Goal: Task Accomplishment & Management: Complete application form

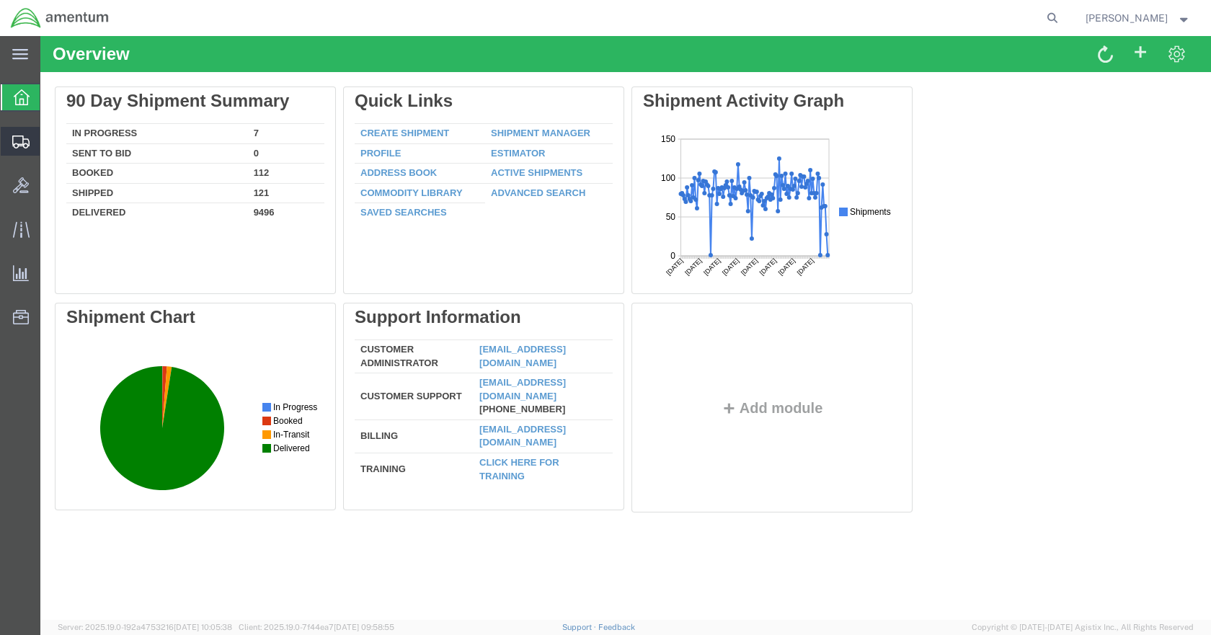
click at [0, 0] on span "Create Shipment" at bounding box center [0, 0] width 0 height 0
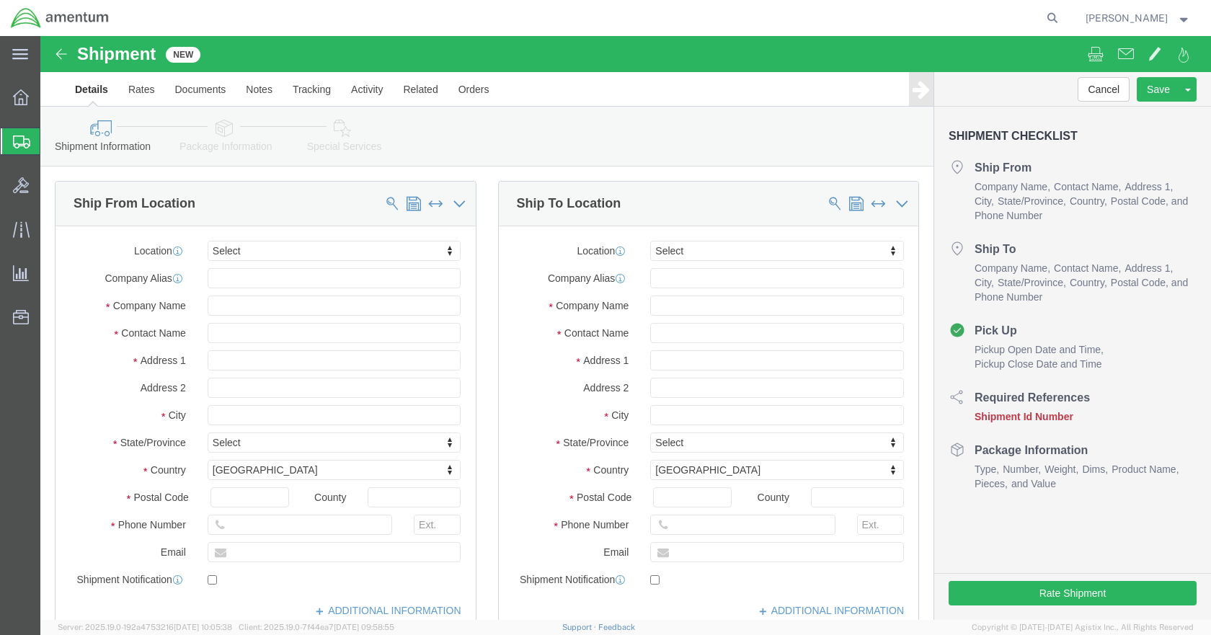
select select
click input "text"
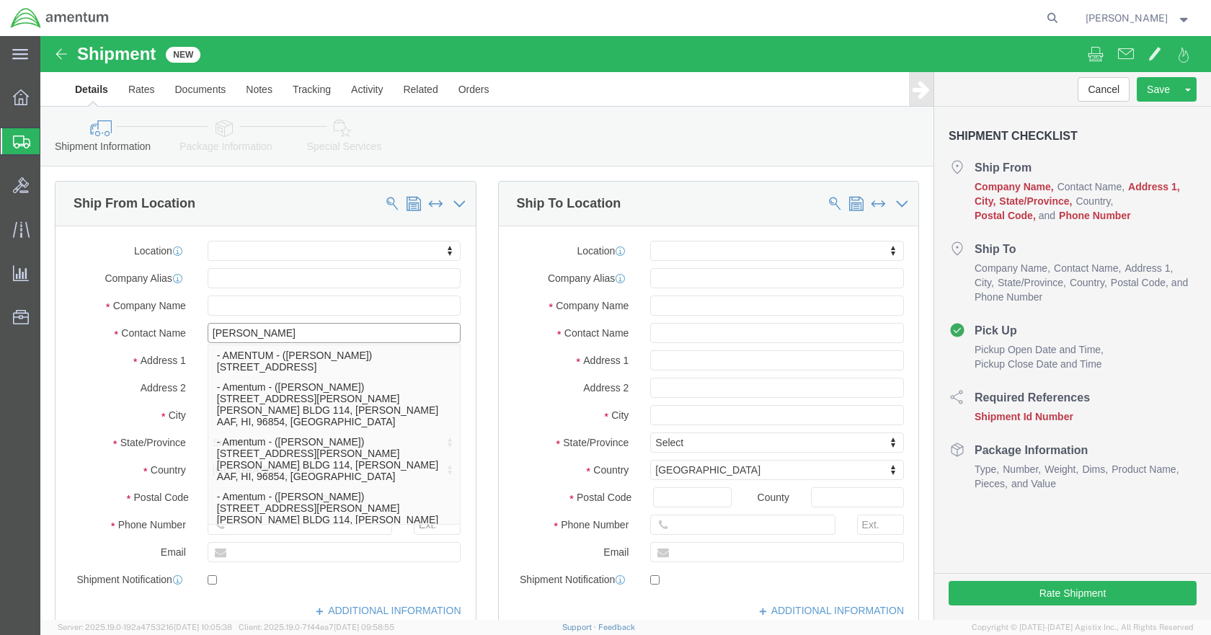
type input "[PERSON_NAME]"
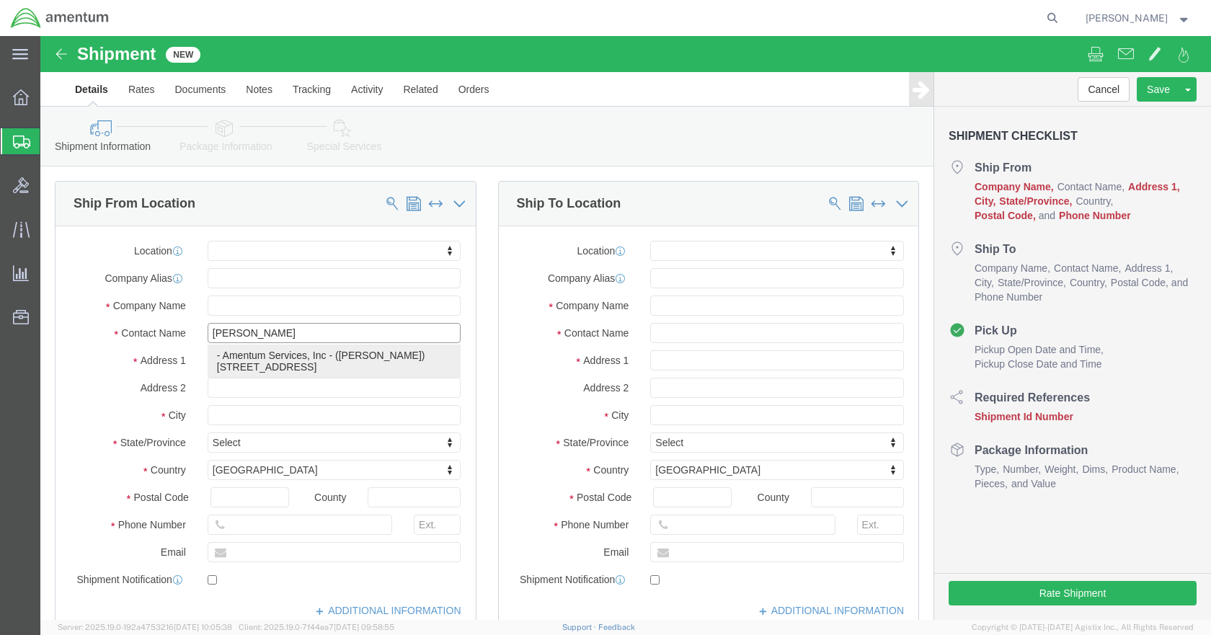
click p "- Amentum Services, Inc - ([PERSON_NAME]) [STREET_ADDRESS]"
select select
type input "[STREET_ADDRESS]"
type input "Building 1422"
type input "48045"
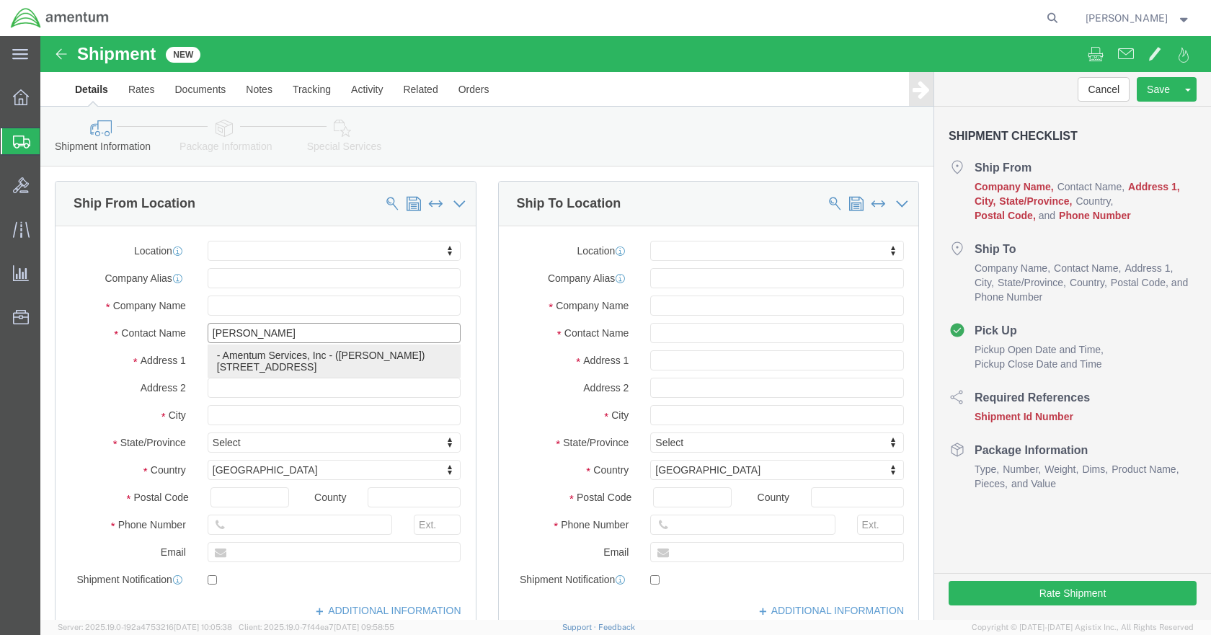
type input "Amentum Services, Inc"
type input "[PERSON_NAME]"
type input "Selfridge"
select select "MI"
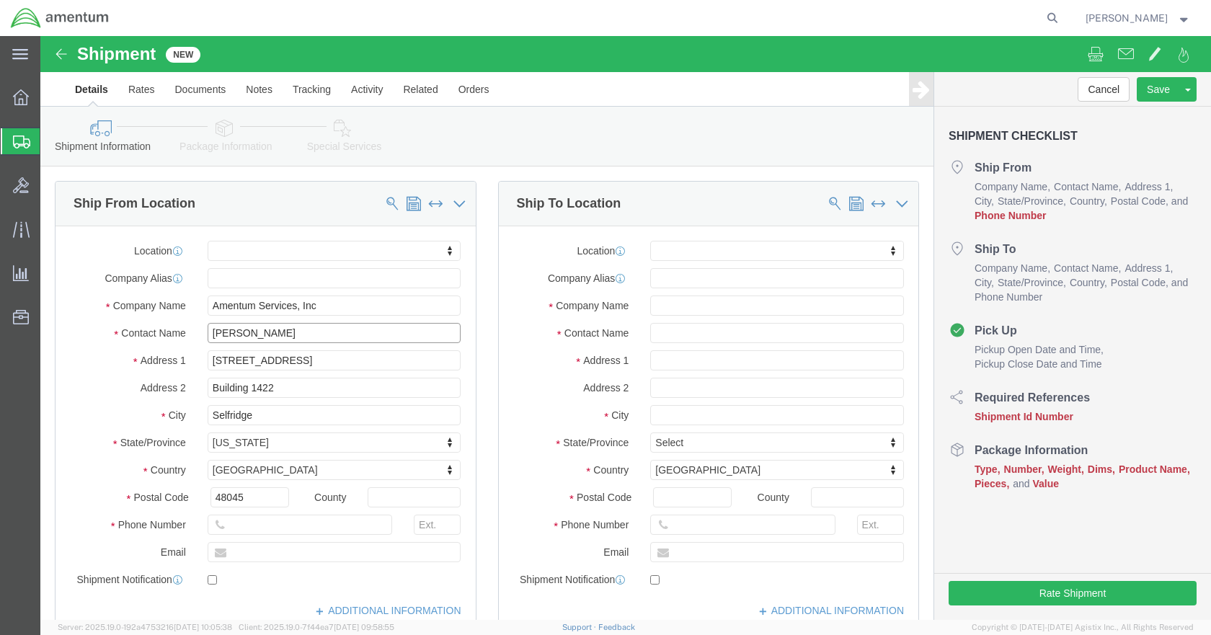
type input "[PERSON_NAME]"
click input "text"
type input "5869542217"
type input "EJ"
select select "49930"
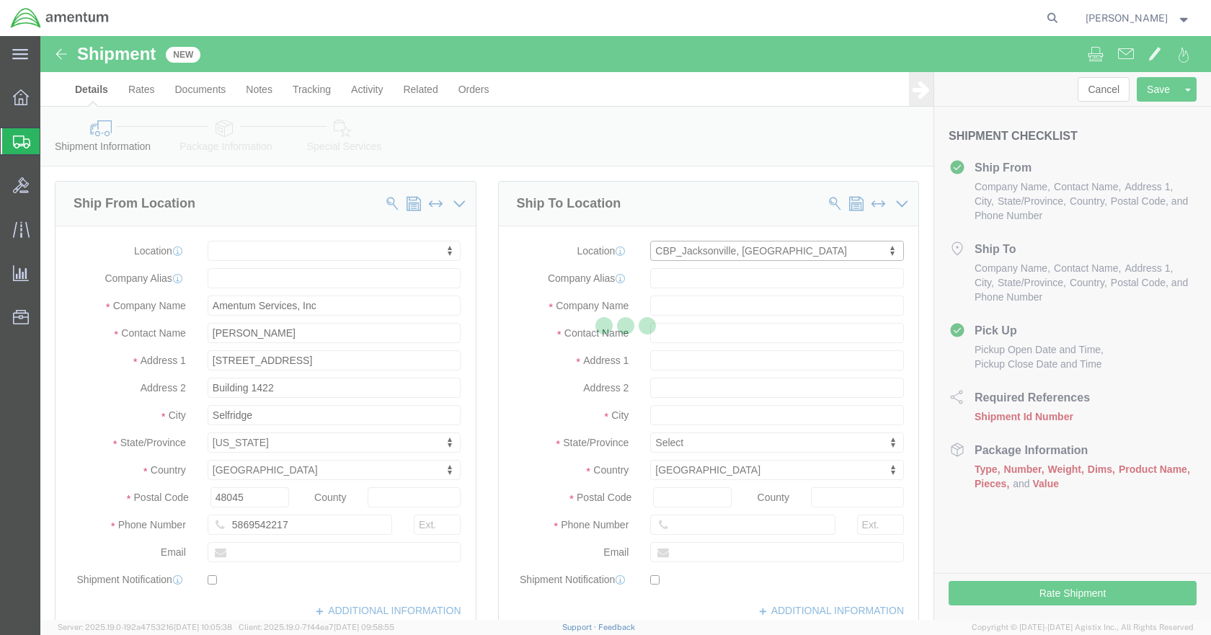
type input "Hangar 1002, [GEOGRAPHIC_DATA]"
type input "32212"
type input "[PHONE_NUMBER]"
type input "Amentum Services, Inc."
type input "[GEOGRAPHIC_DATA]"
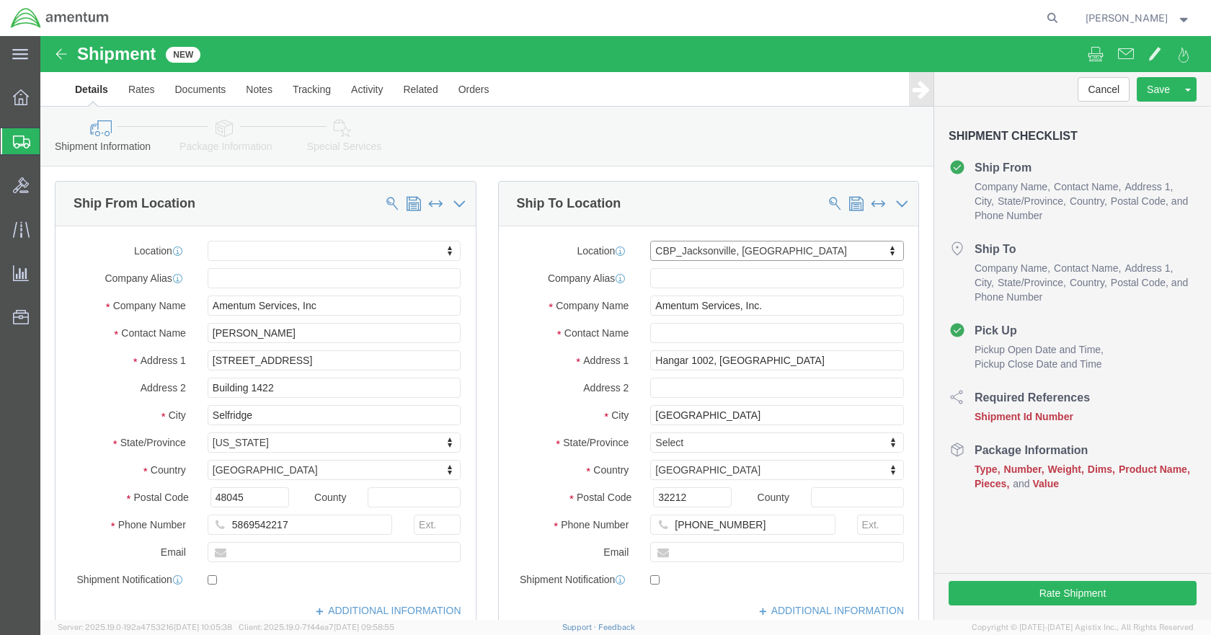
select select "FL"
click input "text"
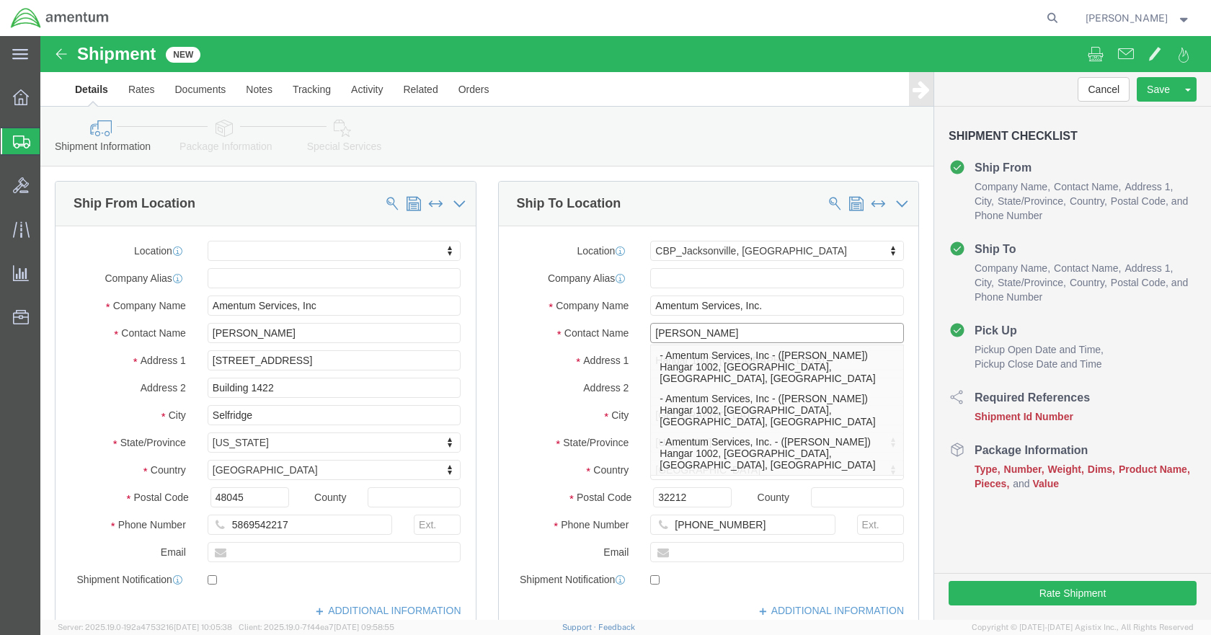
type input "[PERSON_NAME]"
click div "Shipment Checklist Ship From Company Name Contact Name Address 1 City State/Pro…"
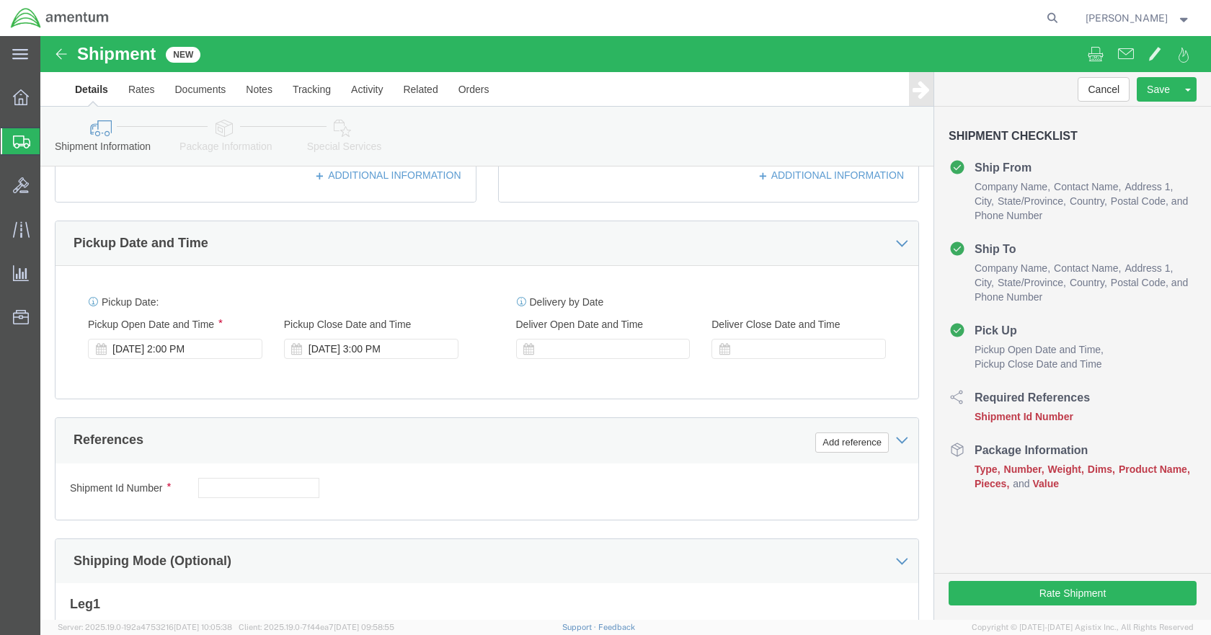
scroll to position [504, 0]
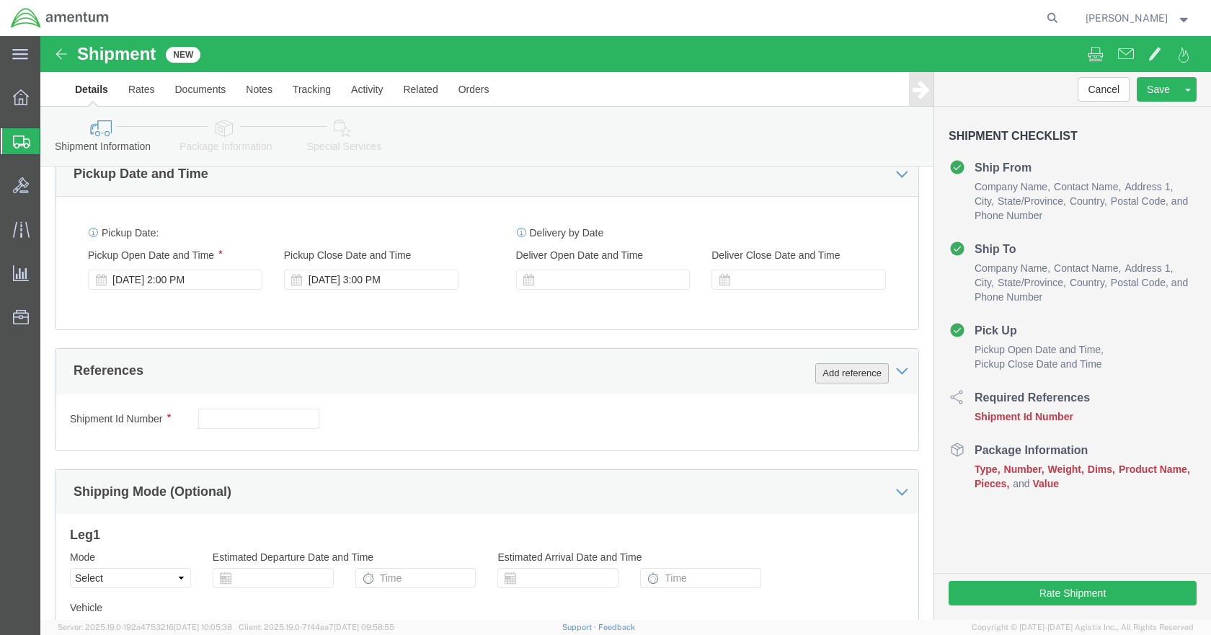
click button "Add reference"
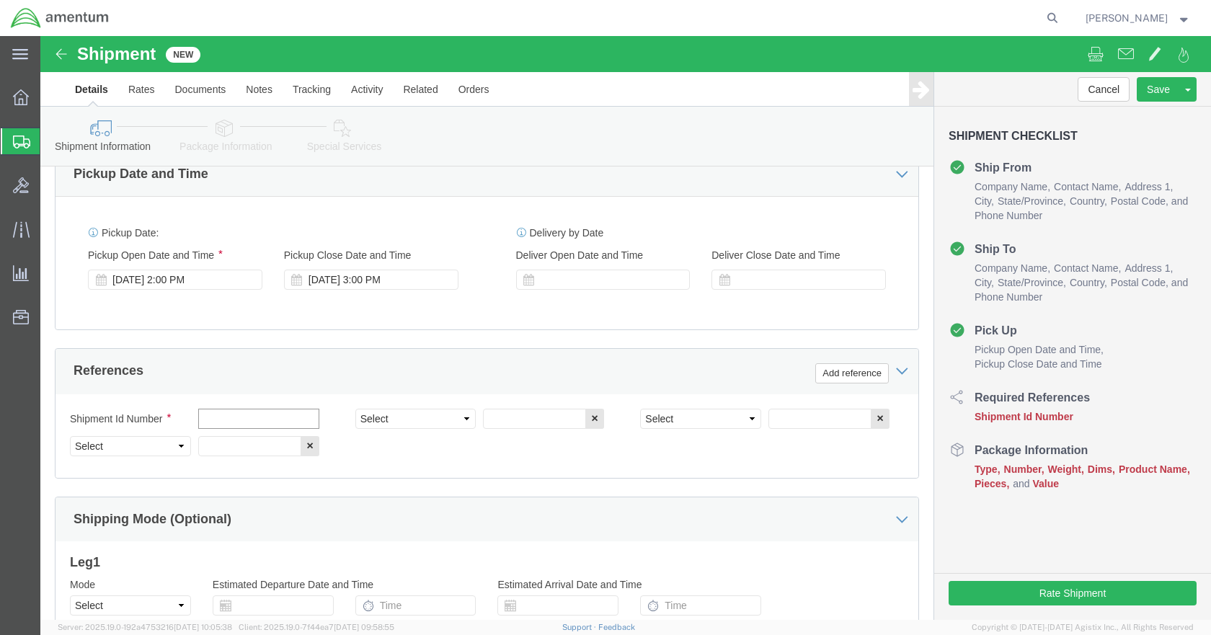
click input "text"
type input "BATTERY"
type input "614-000025"
type input "CBP"
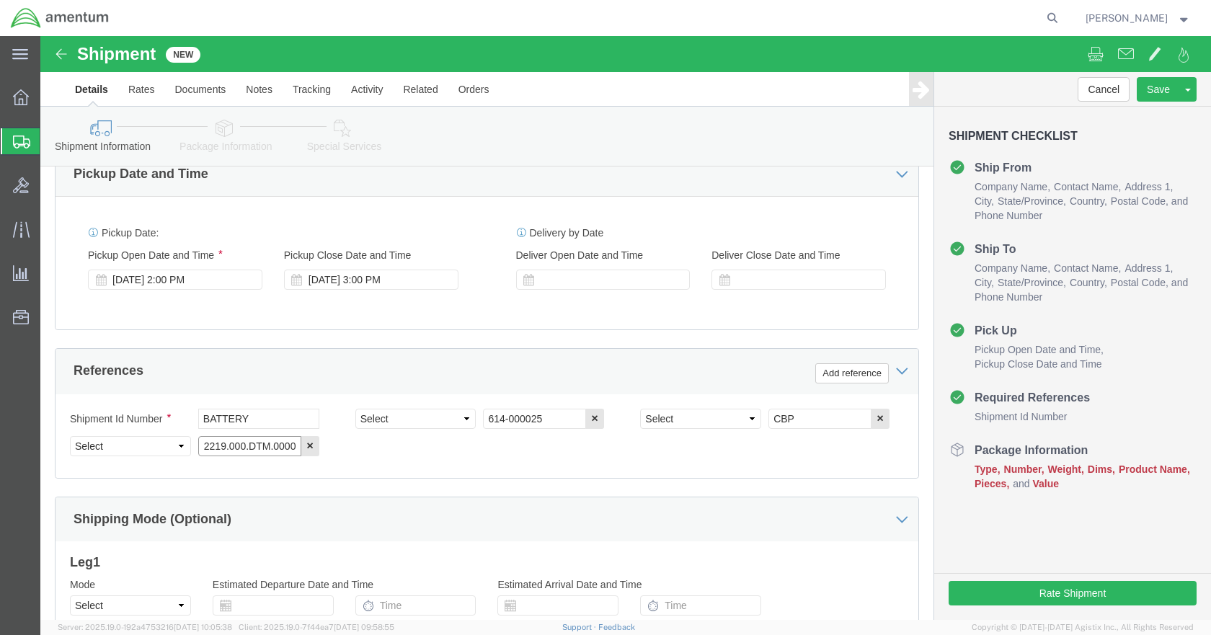
type input "6118.03.03.2219.000.DTM.0000"
click select "Select Account Type Activity ID Airline Appointment Number ASN Batch Request # …"
select select "PROJNUM"
click select "Select Account Type Activity ID Airline Appointment Number ASN Batch Request # …"
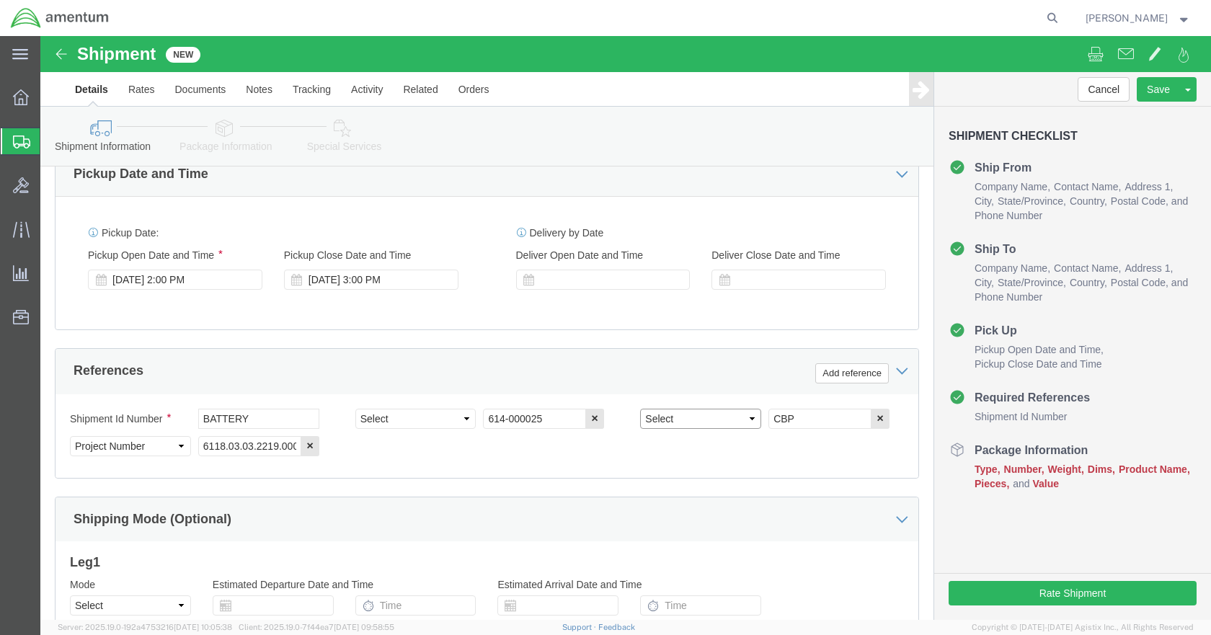
click select "Select Account Type Activity ID Airline Appointment Number ASN Batch Request # …"
select select "DEPT"
click select "Select Account Type Activity ID Airline Appointment Number ASN Batch Request # …"
select select "CUSTREF"
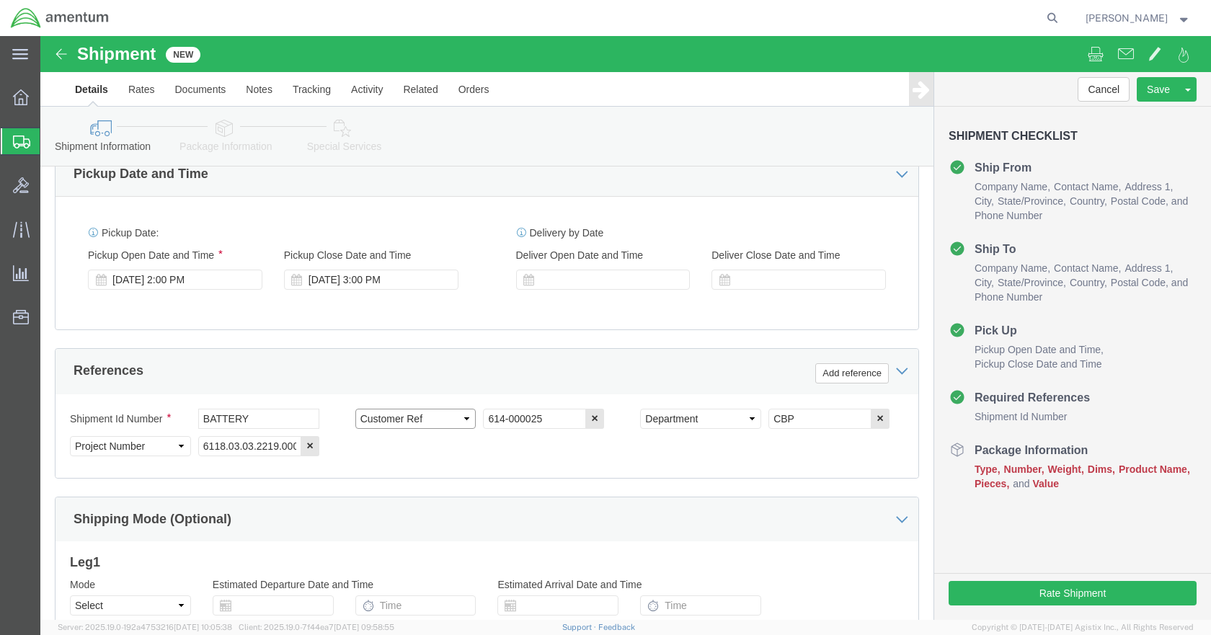
click select "Select Account Type Activity ID Airline Appointment Number ASN Batch Request # …"
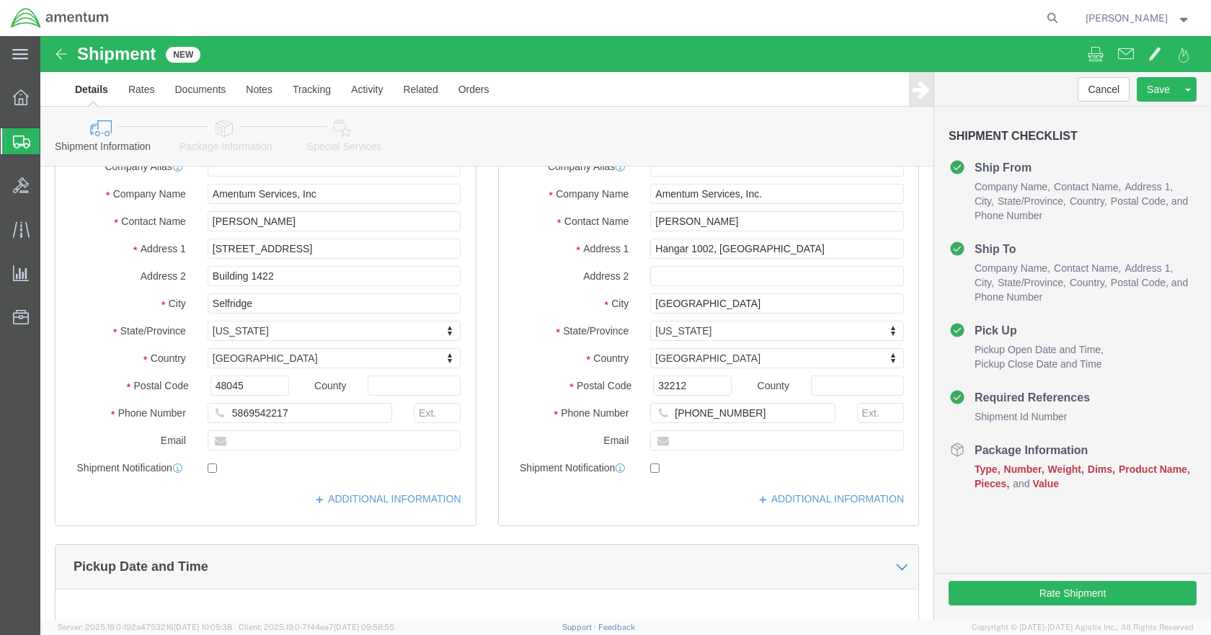
scroll to position [104, 0]
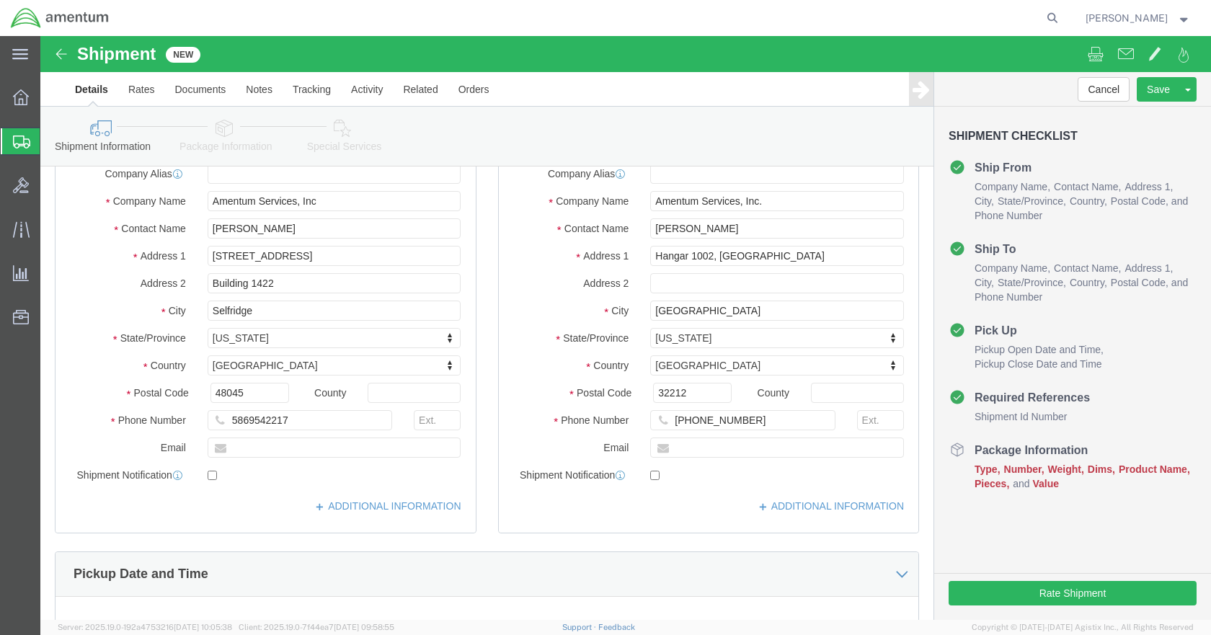
click icon
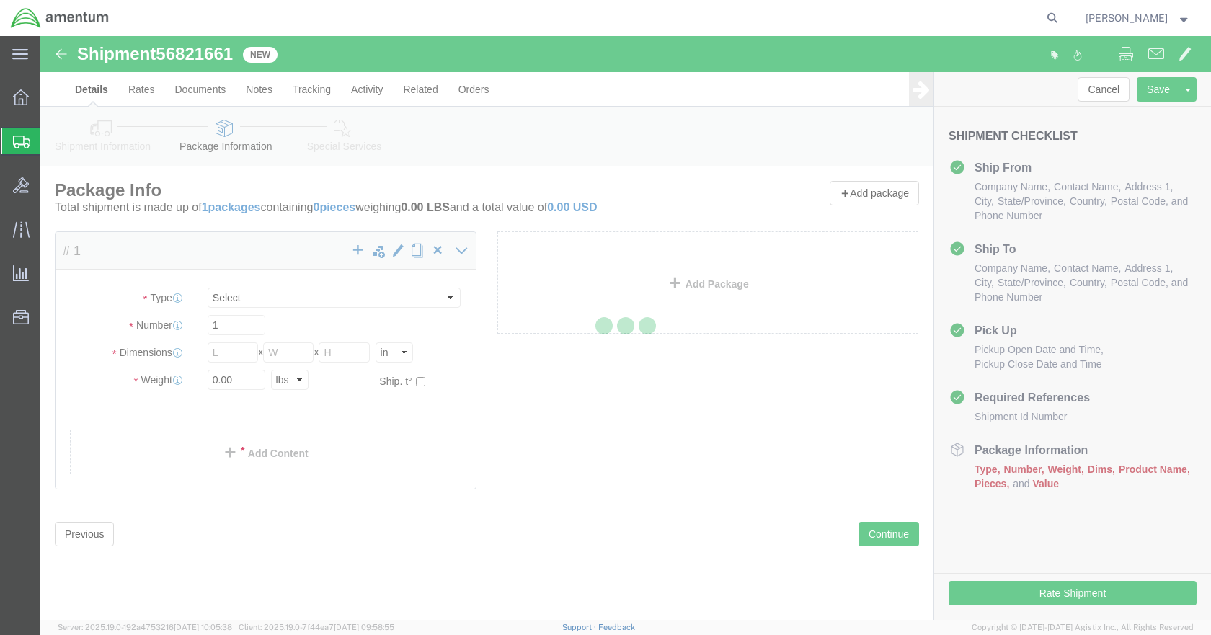
select select "CBOX"
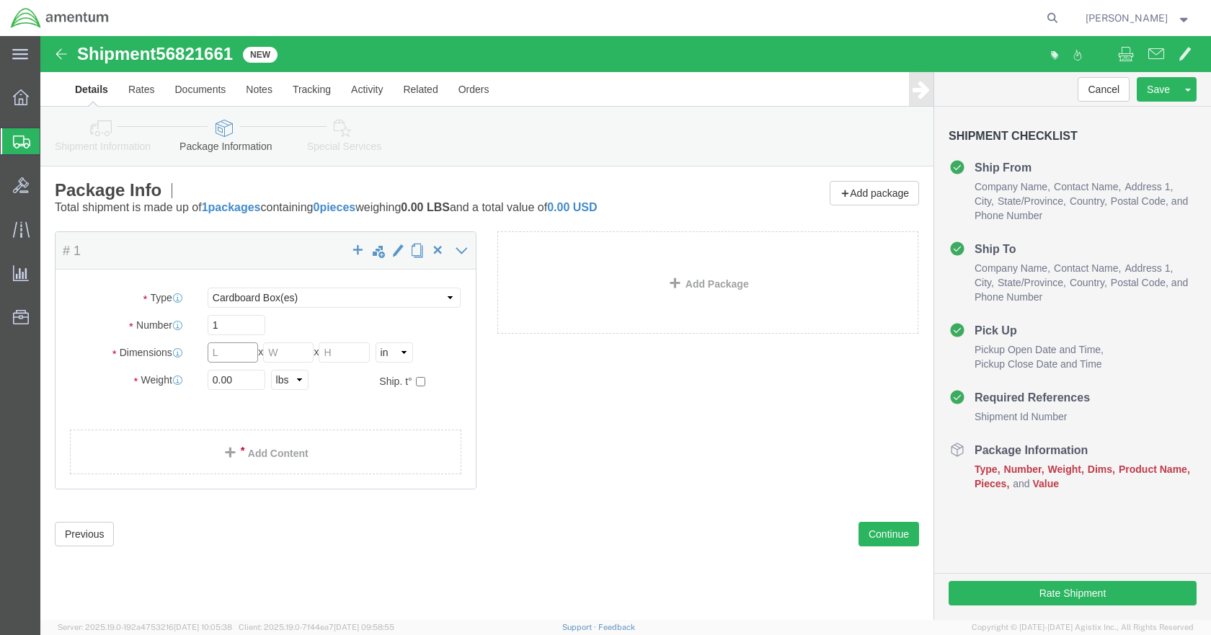
click input "text"
type input "12"
type input "13"
type input "2"
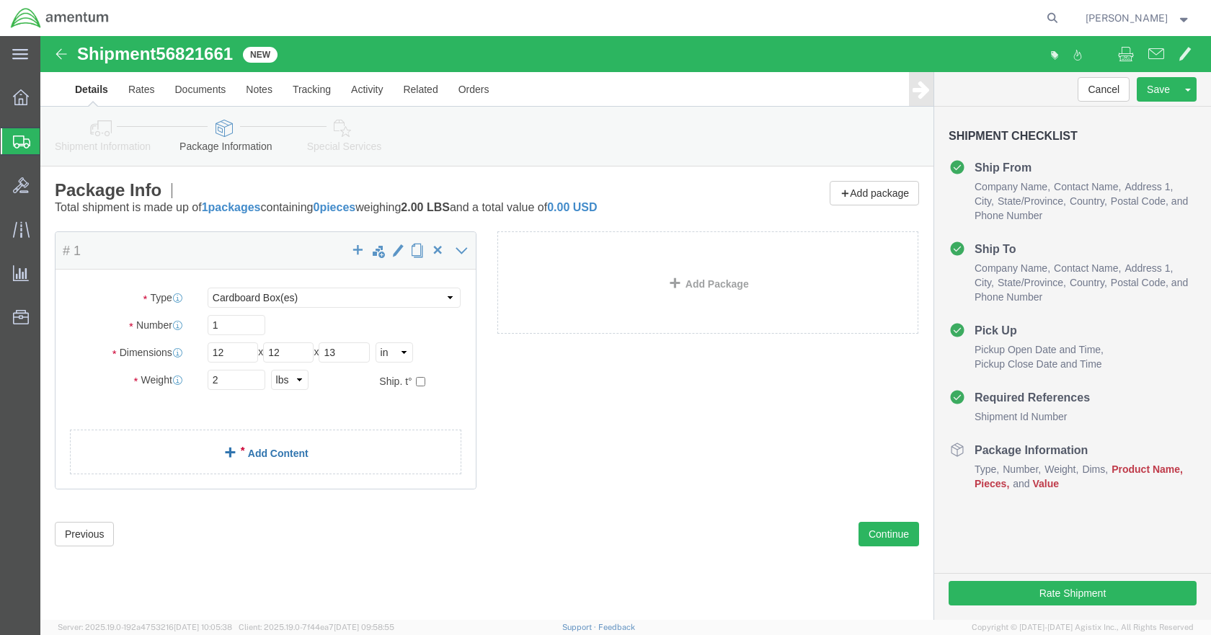
click span
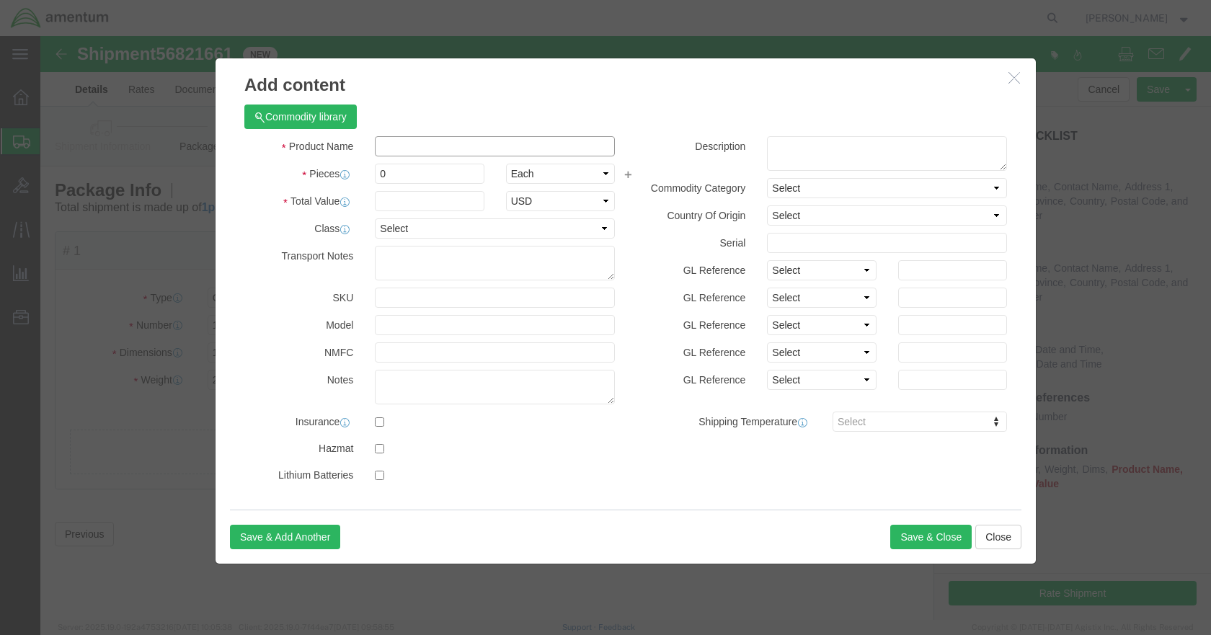
click input "text"
type input "BATTERY"
type input "1"
type input "150"
select select "USD"
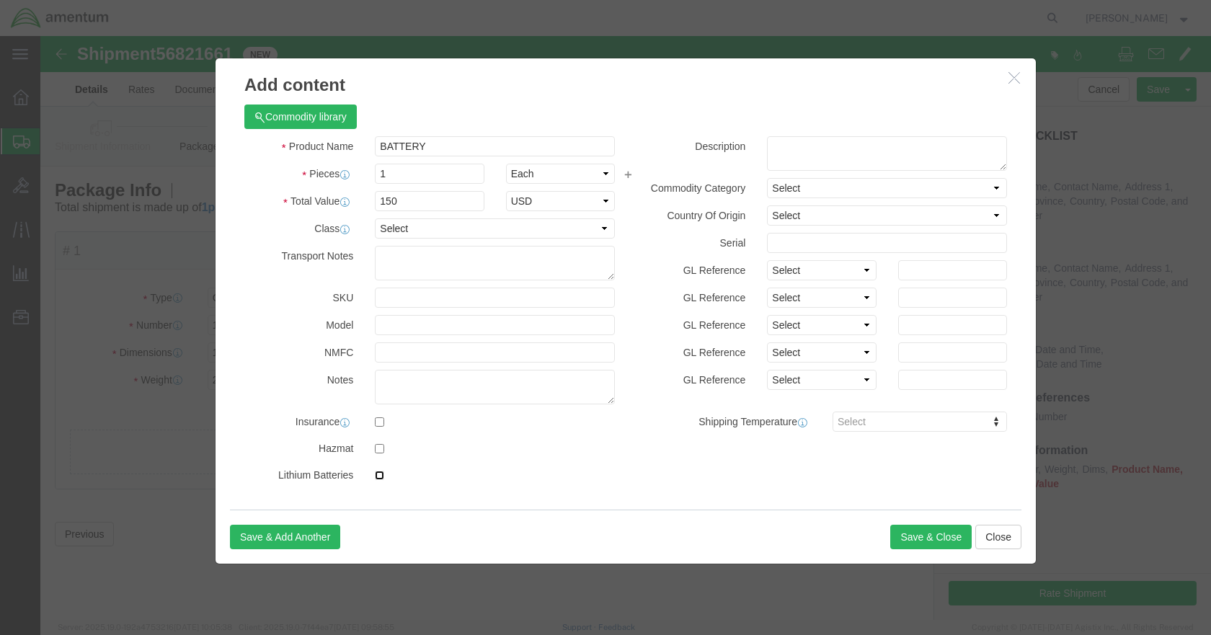
click input "checkbox"
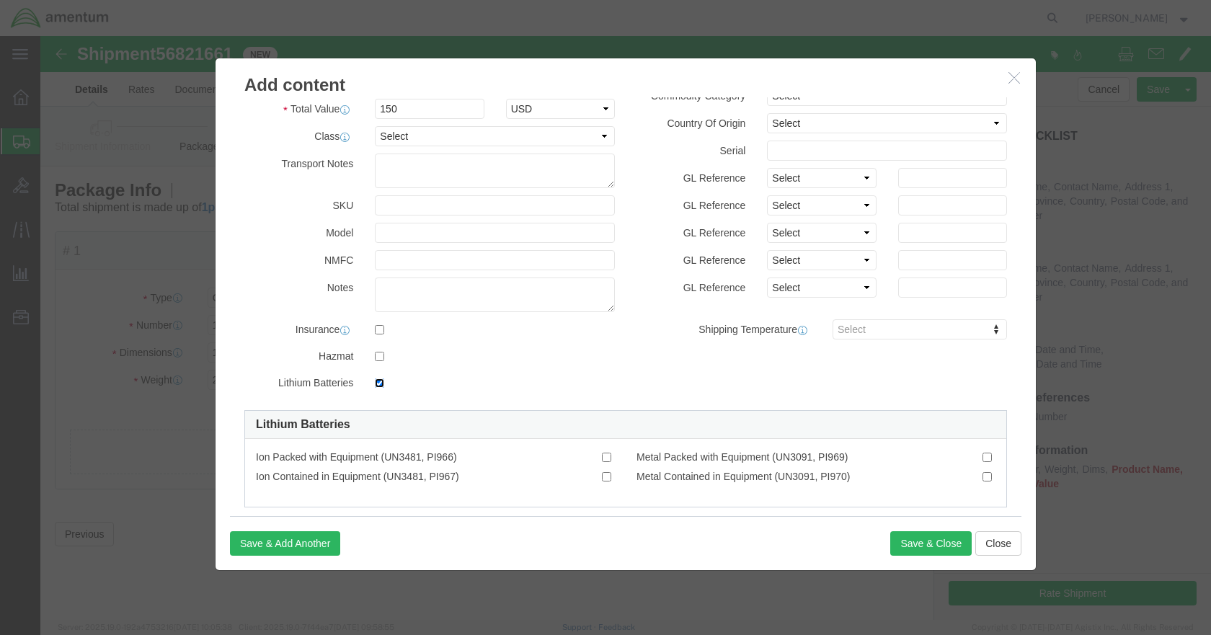
scroll to position [116, 0]
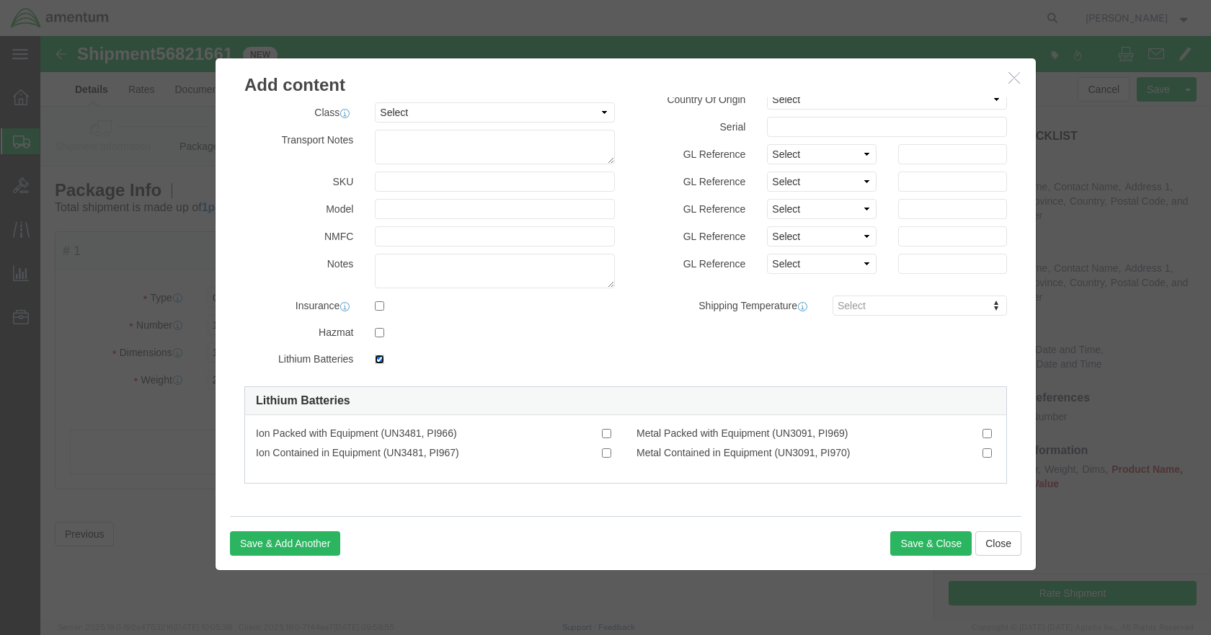
drag, startPoint x: 338, startPoint y: 323, endPoint x: 335, endPoint y: 308, distance: 15.4
click input "checkbox"
checkbox input "false"
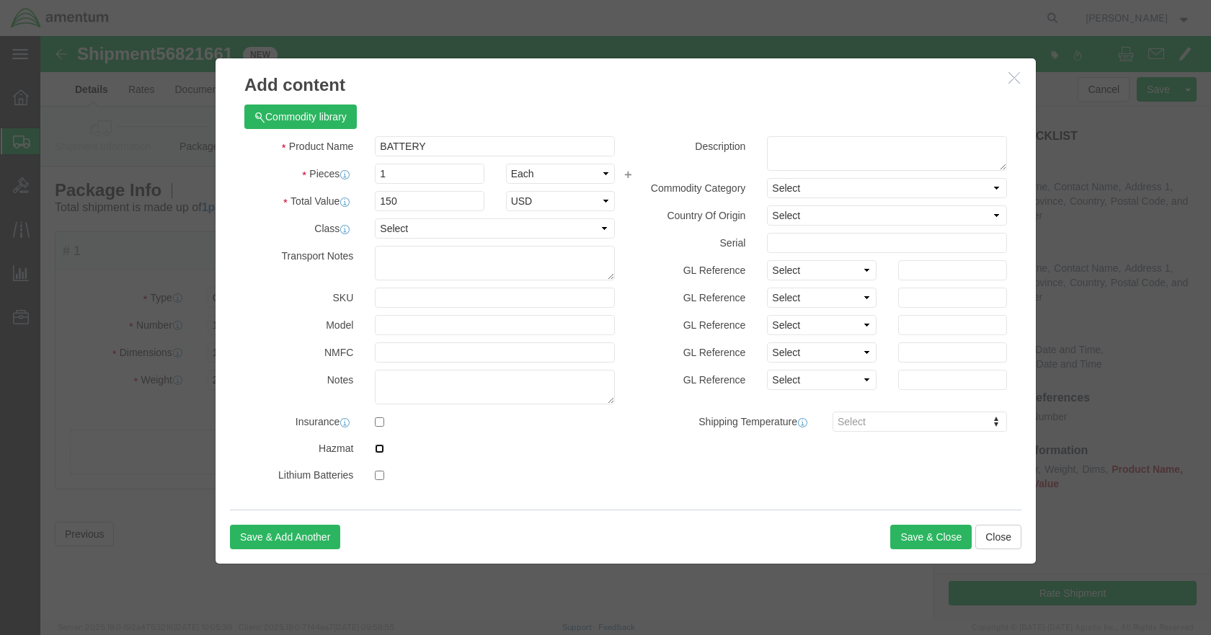
click input "checkbox"
checkbox input "true"
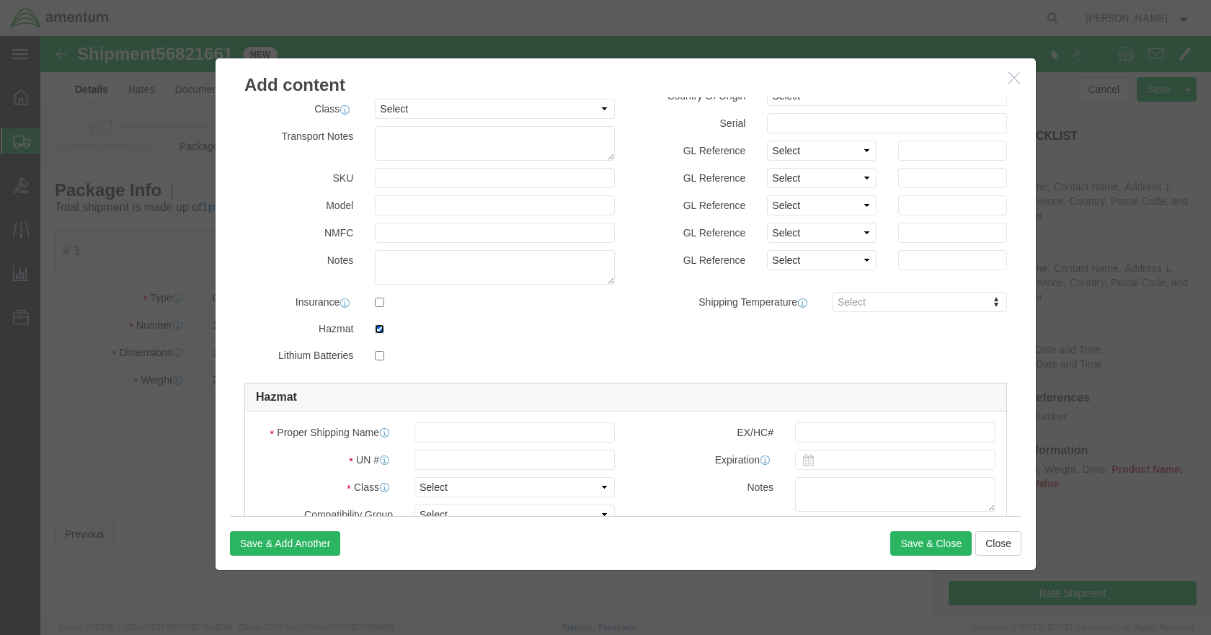
scroll to position [360, 0]
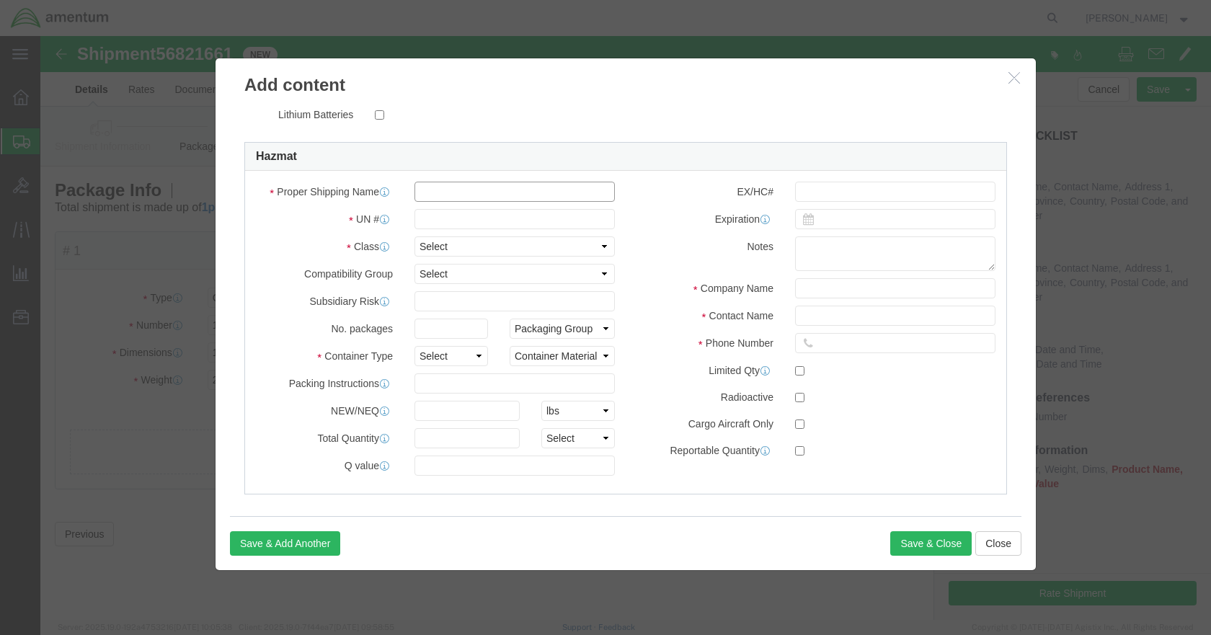
click input "text"
type input "LITHIUM METAL BATTERIES"
click input "text"
type input "9"
type input "3090"
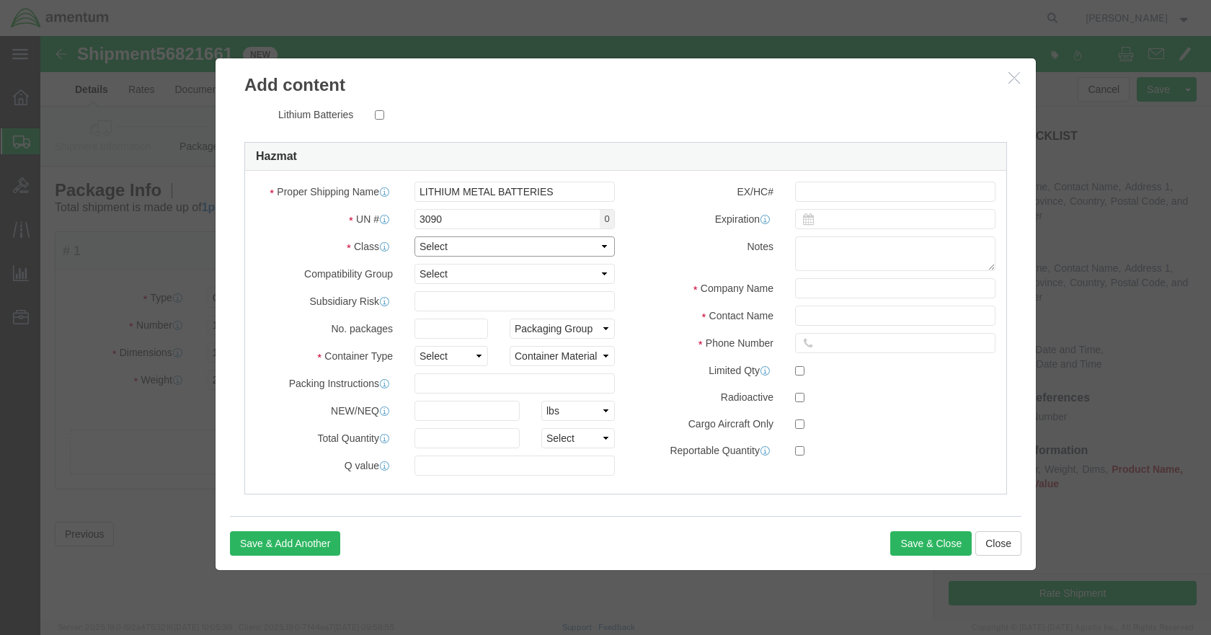
click select "Select 1 Explosive 1.1 Explosive 1.2 Explosive 1.3 Explosive 1.4 Explosive 1.5 …"
select select "9 Miscellaneous"
click select "Select 1 Explosive 1.1 Explosive 1.2 Explosive 1.3 Explosive 1.4 Explosive 1.5 …"
click select "Select 1 - Drums 2 - Reserved 3 - Jerricans 4 - Boxes 5 - Bags 6 - Composite Pa…"
select select "BOXES"
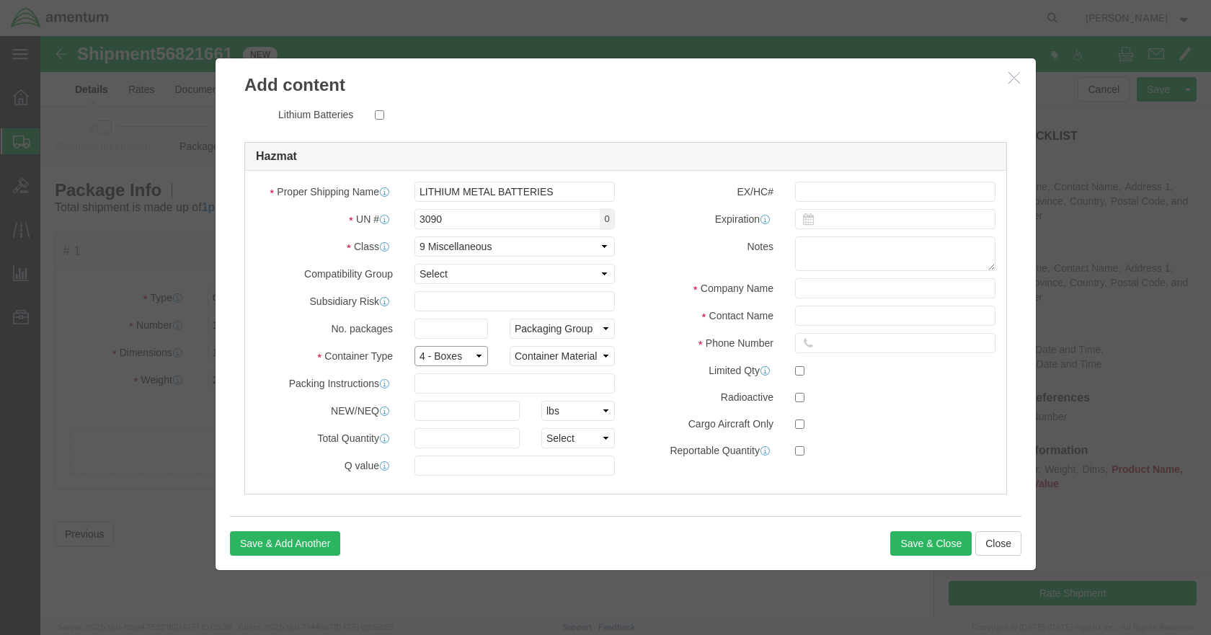
click select "Select 1 - Drums 2 - Reserved 3 - Jerricans 4 - Boxes 5 - Bags 6 - Composite Pa…"
click select "Container Material A - Steel (all types and surface treatments) B - Aluminum C …"
select select "FIBERBOARD"
click select "Container Material A - Steel (all types and surface treatments) B - Aluminum C …"
click input "text"
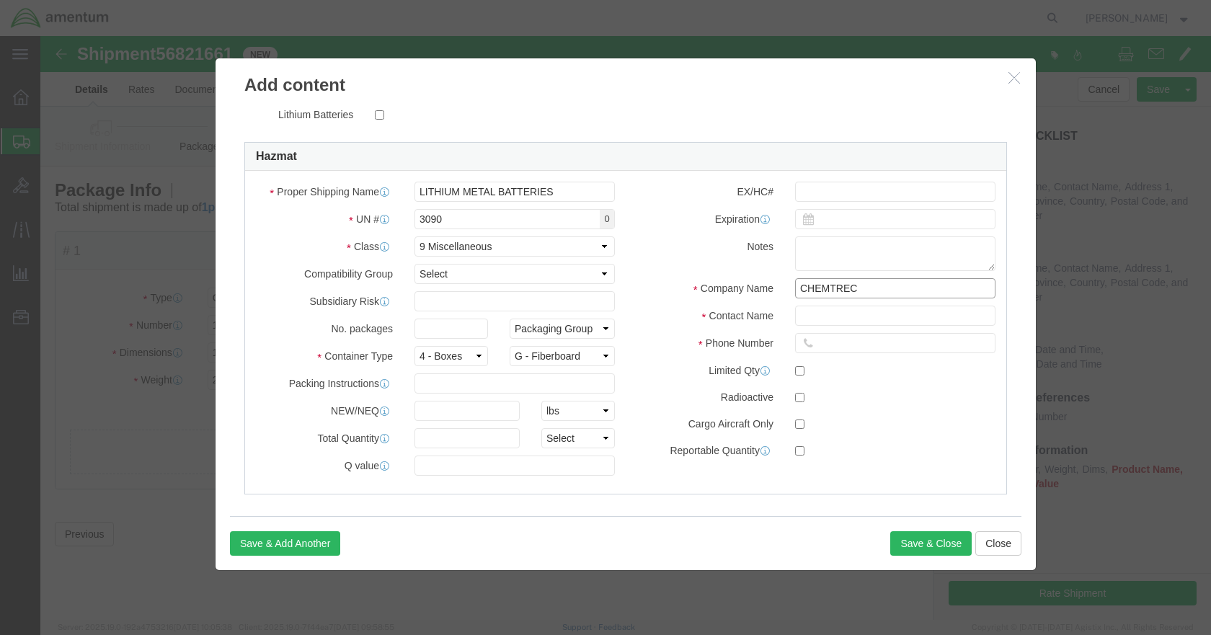
type input "CHEMTREC"
type input "CCN216832"
type input "7035273887"
click label
click input "checkbox"
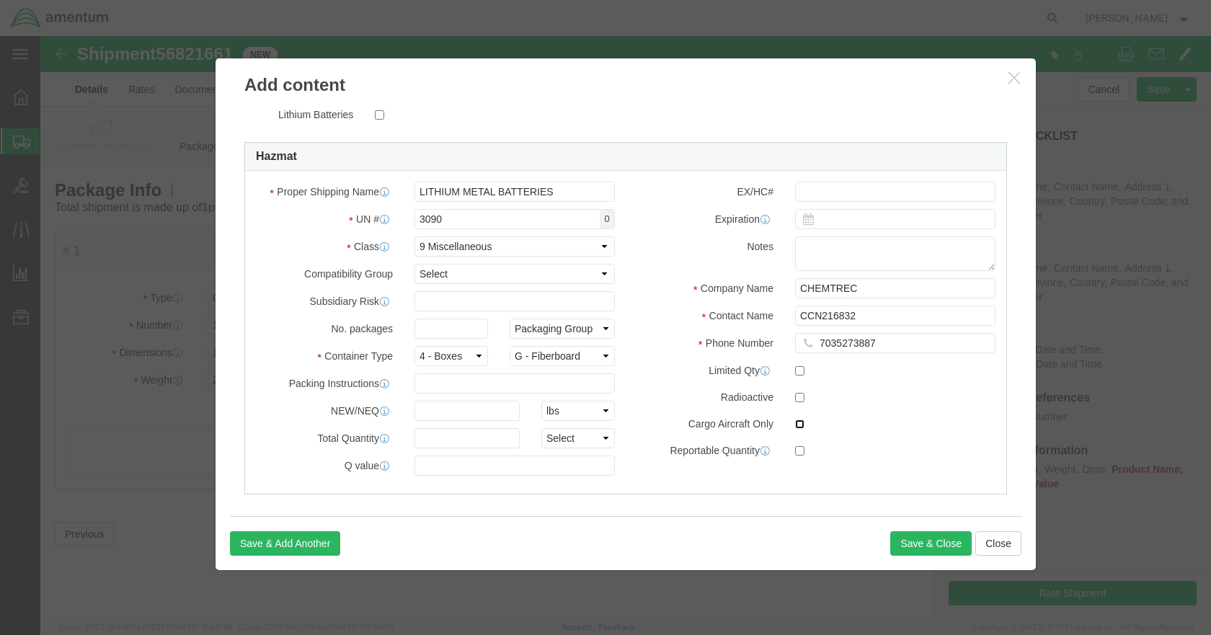
checkbox input "true"
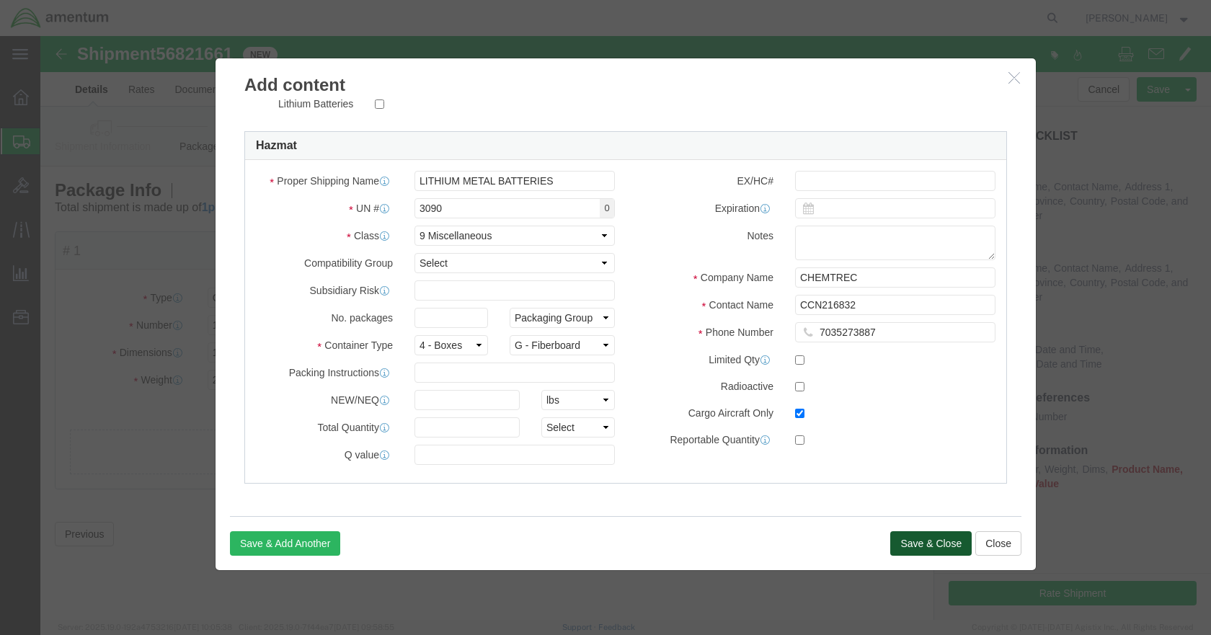
click button "Save & Close"
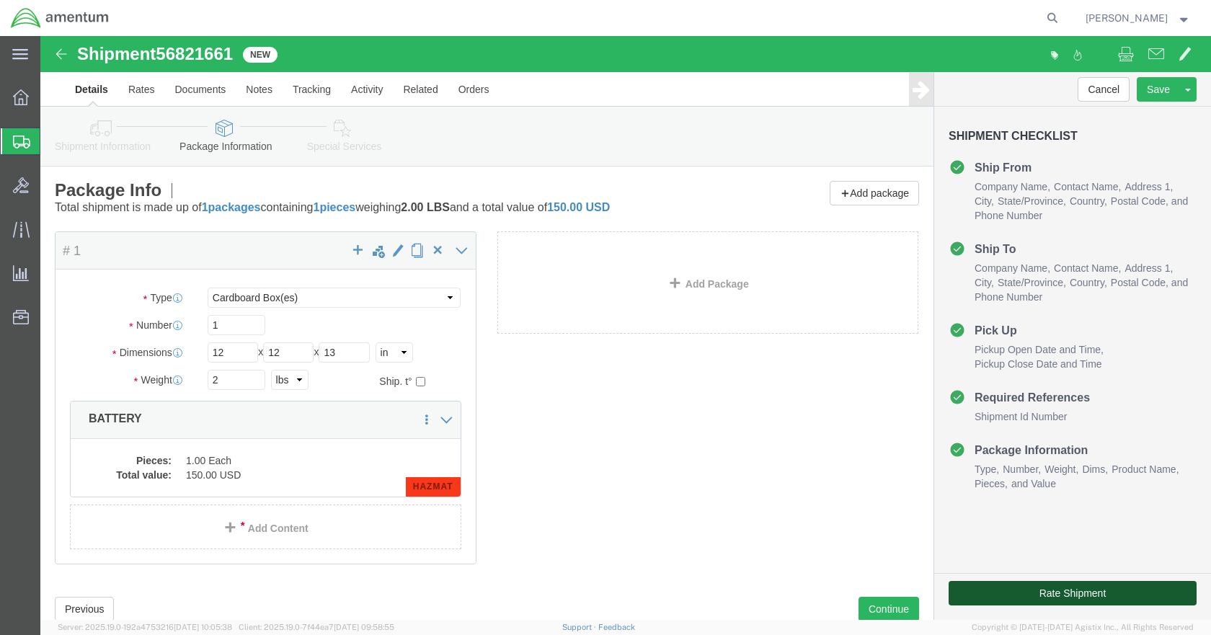
click button "Rate Shipment"
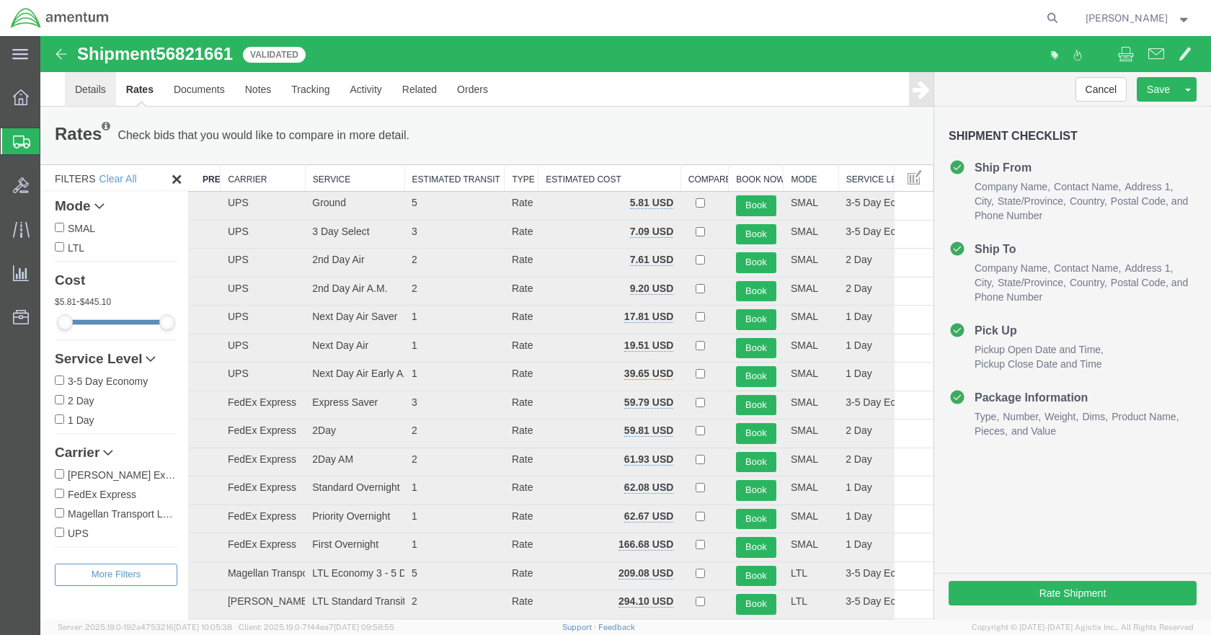
click at [94, 92] on link "Details" at bounding box center [90, 89] width 51 height 35
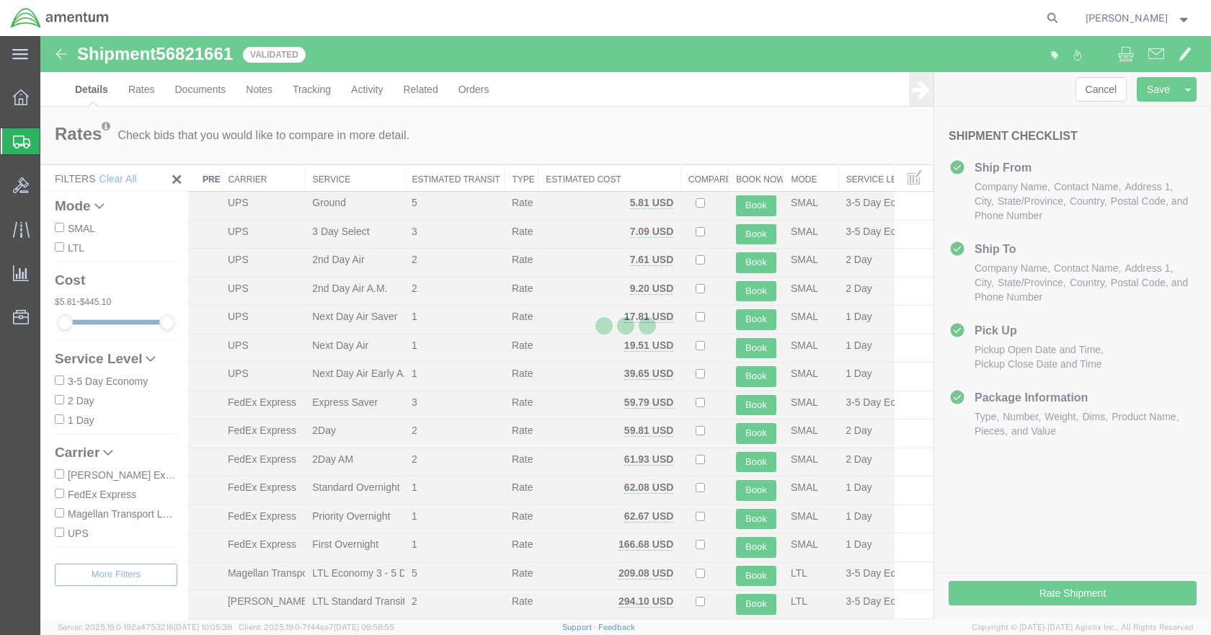
select select "49930"
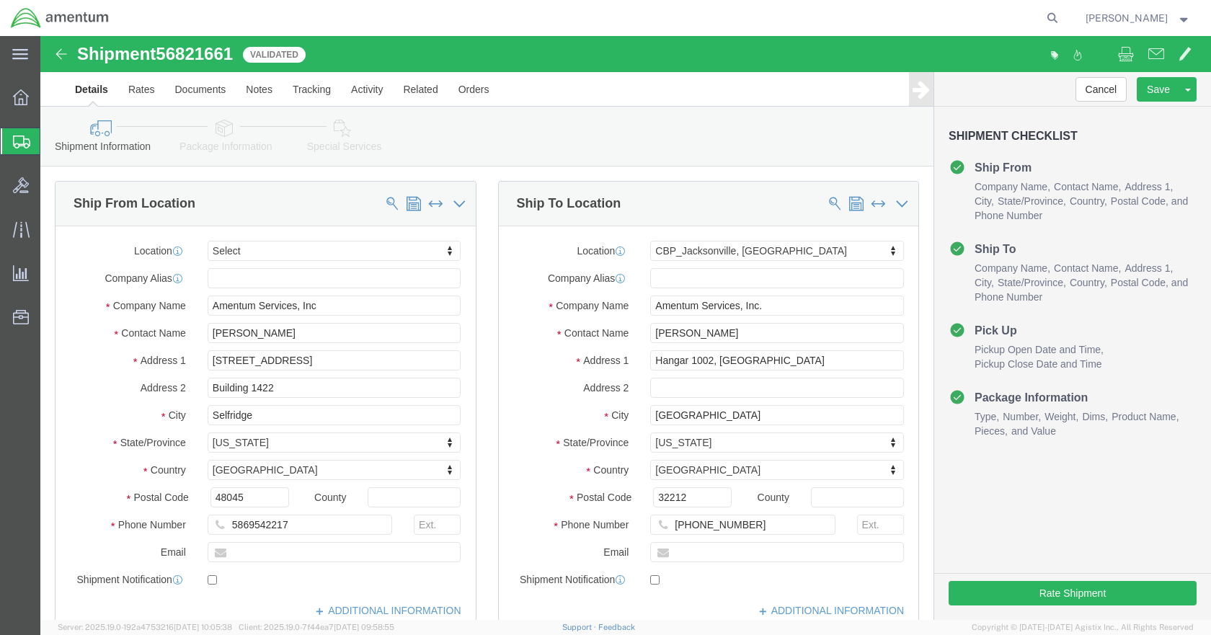
click icon
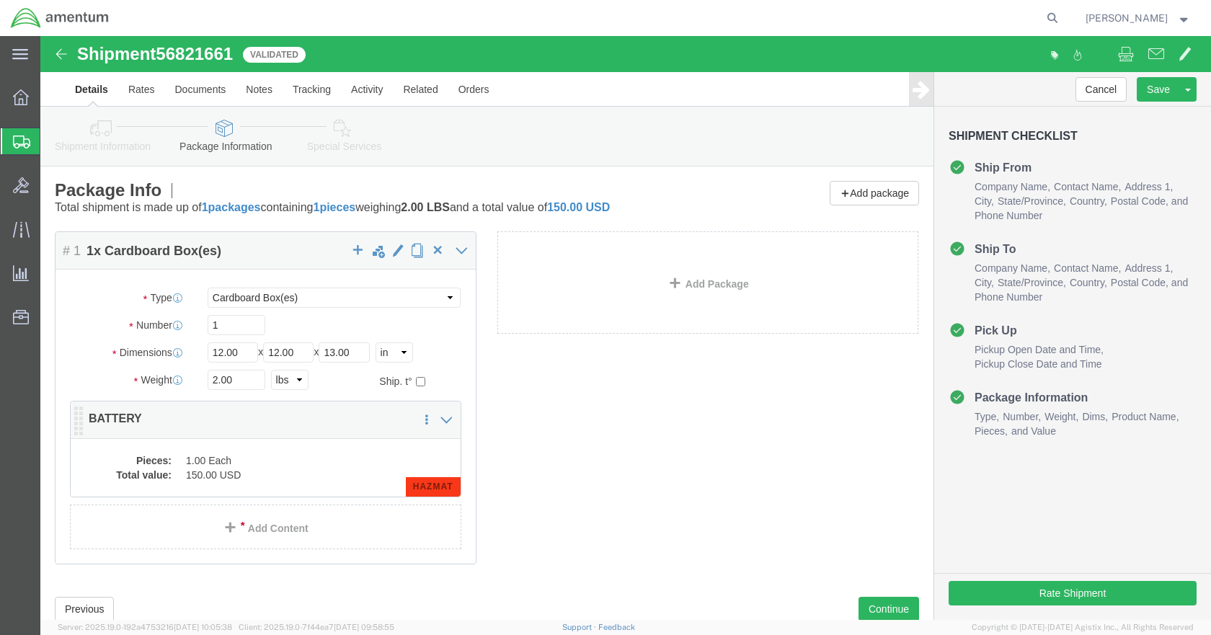
click dd "1.00 Each"
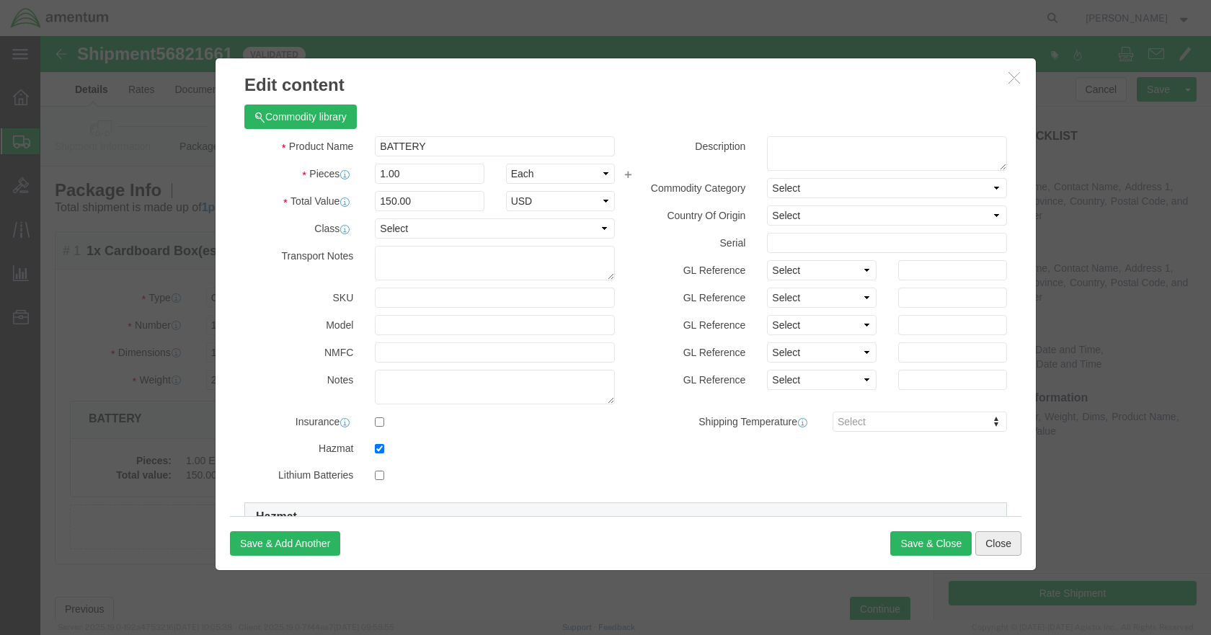
click button "Close"
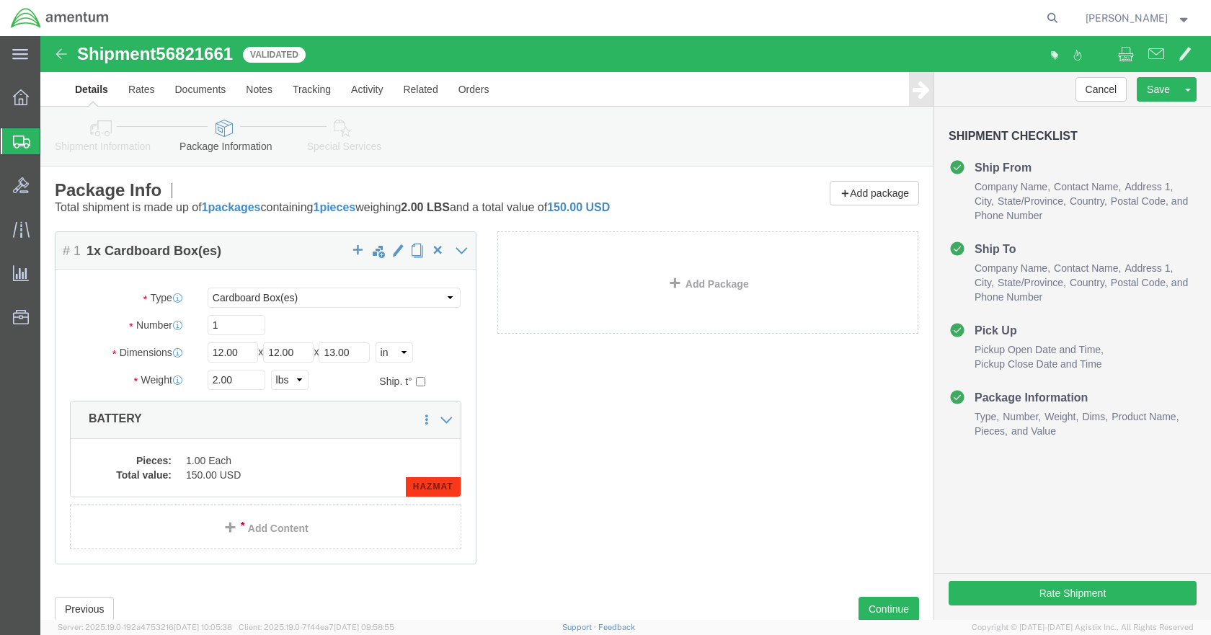
click icon
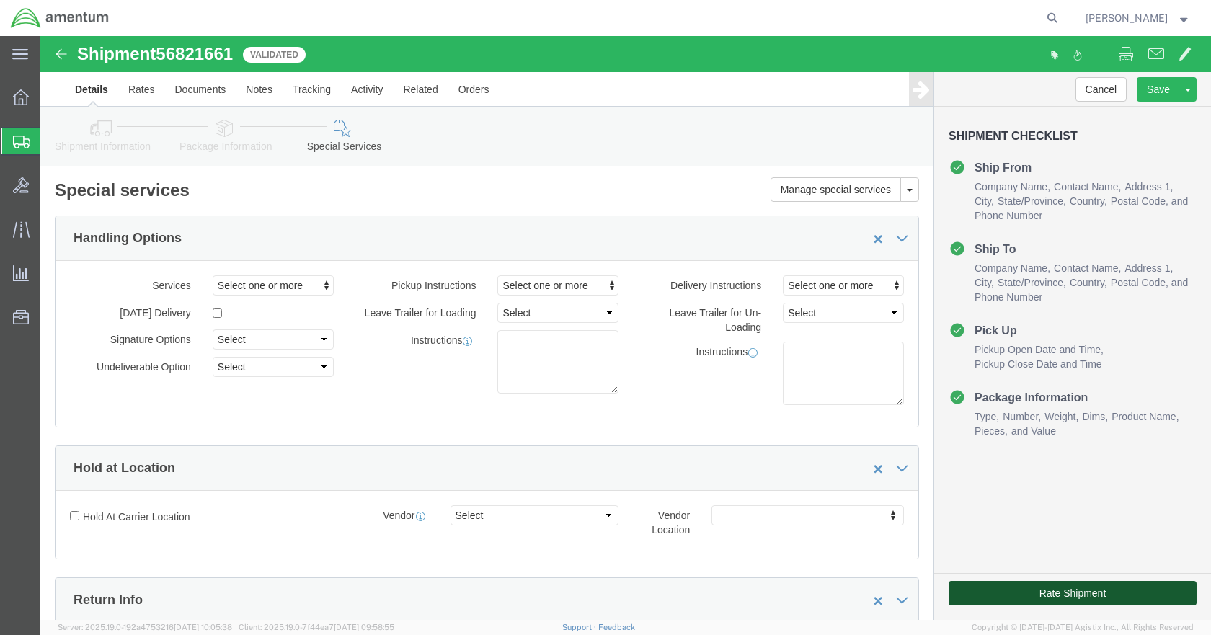
click button "Rate Shipment"
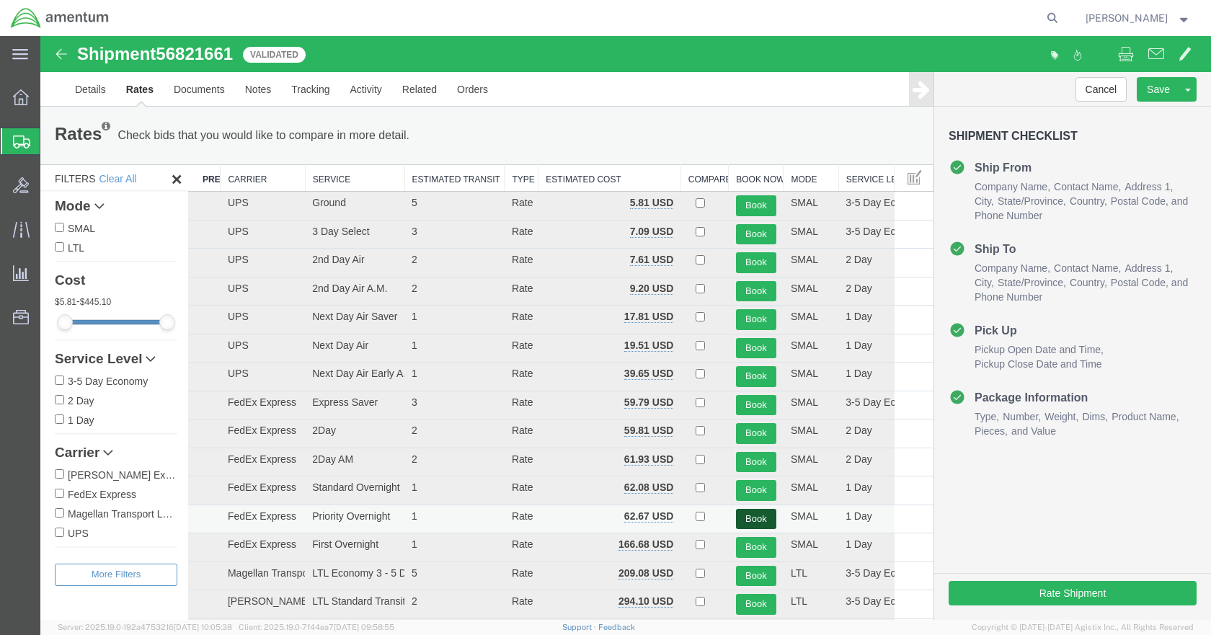
click at [747, 514] on button "Book" at bounding box center [756, 519] width 40 height 21
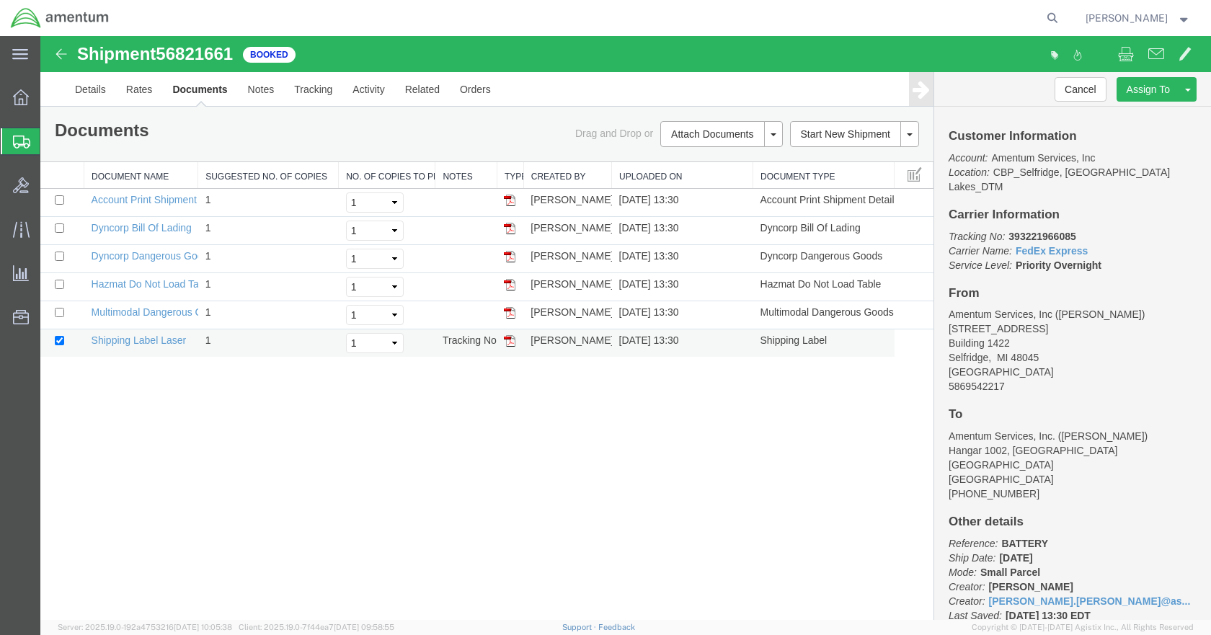
click at [514, 341] on img at bounding box center [510, 341] width 12 height 12
click at [1062, 13] on icon at bounding box center [1052, 18] width 20 height 20
paste input "DCO-25258-168193"
type input "DCO-25258-168193"
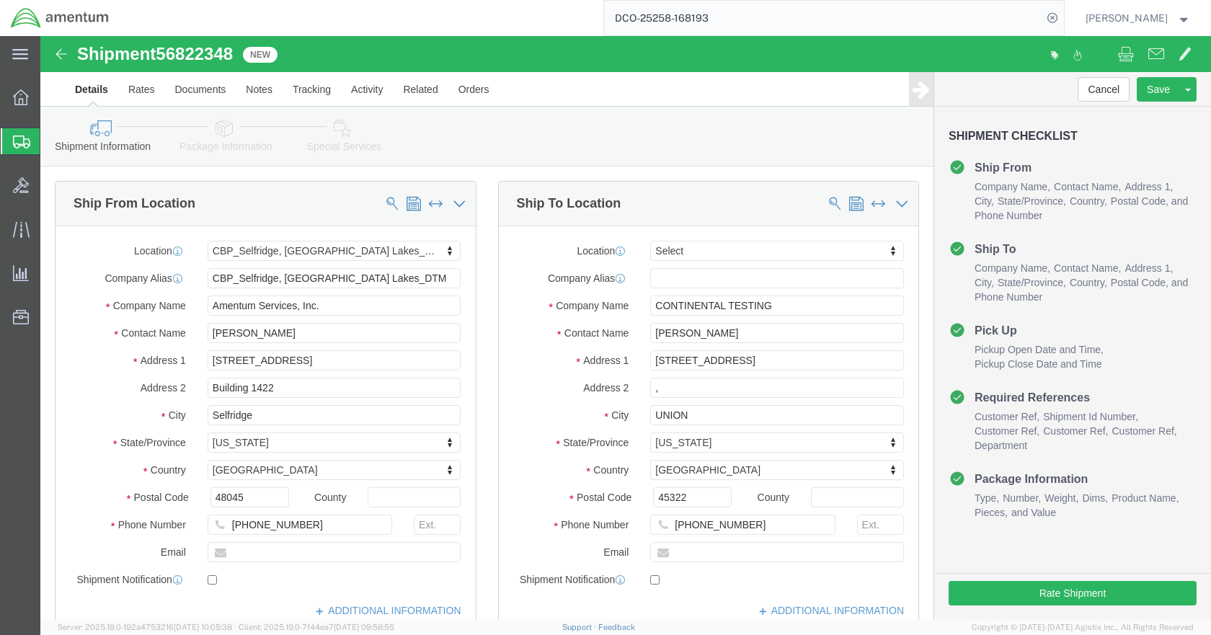
select select "49921"
click icon
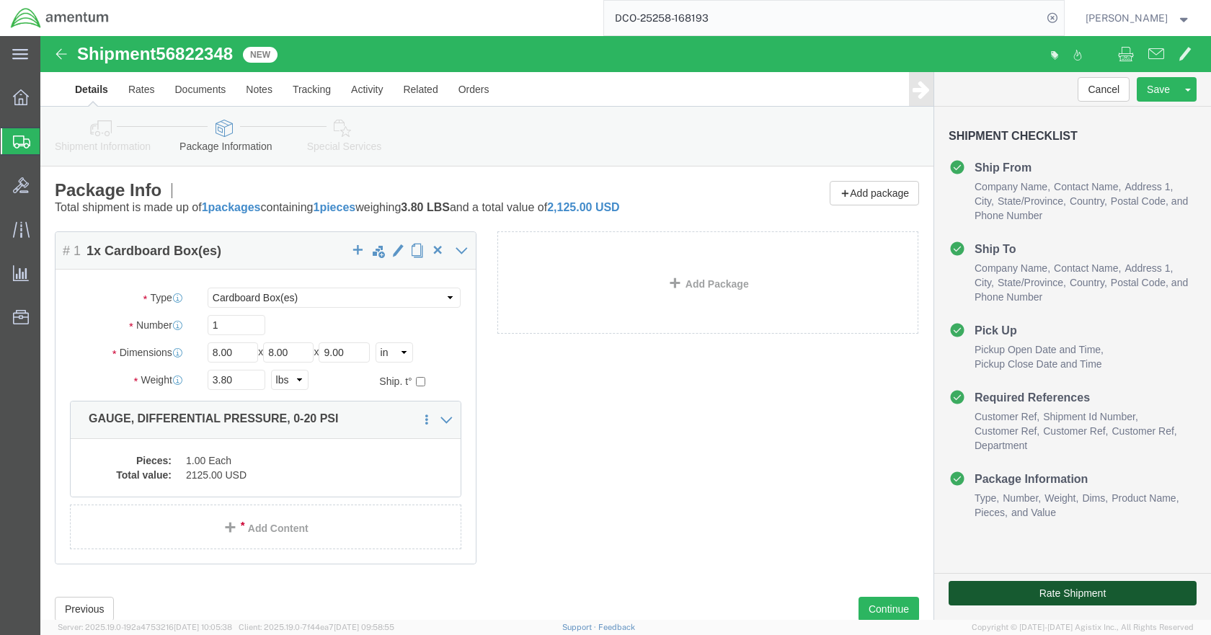
click button "Rate Shipment"
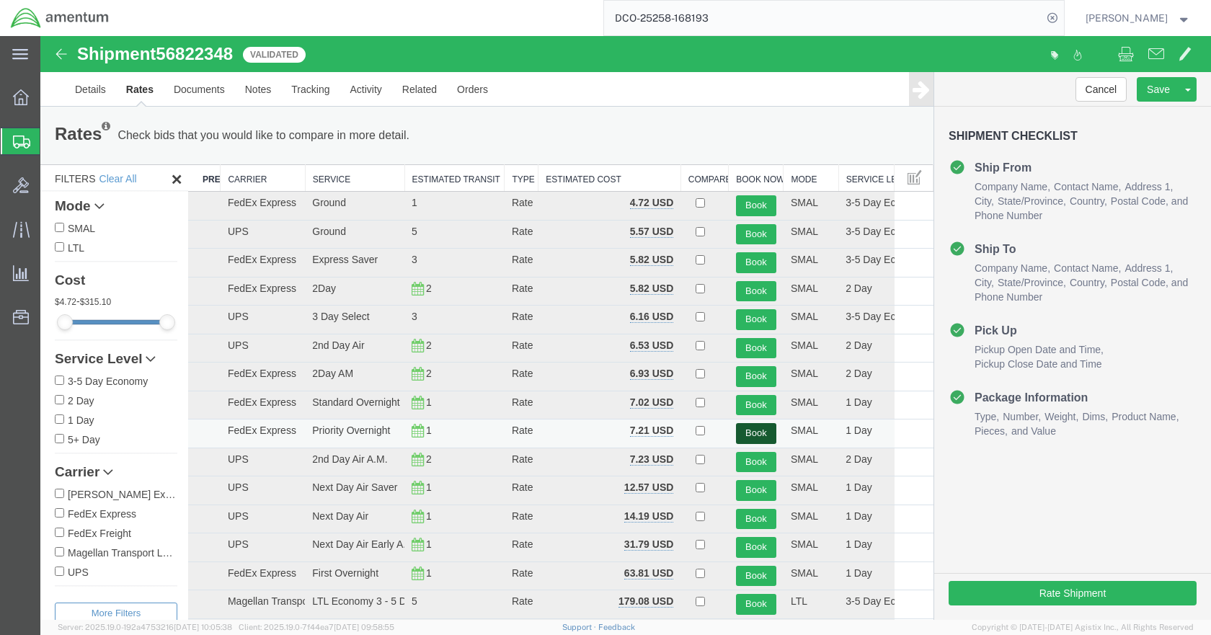
click at [743, 426] on button "Book" at bounding box center [756, 433] width 40 height 21
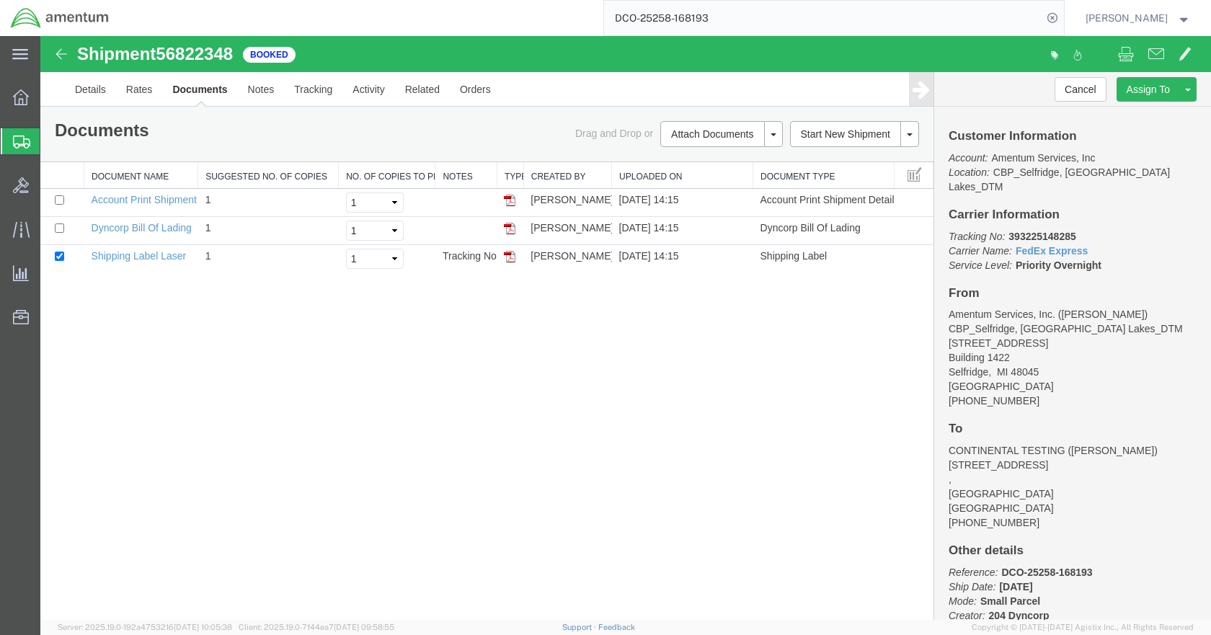
drag, startPoint x: 506, startPoint y: 257, endPoint x: 533, endPoint y: 303, distance: 53.6
click at [506, 257] on img at bounding box center [510, 257] width 12 height 12
